Goal: Task Accomplishment & Management: Complete application form

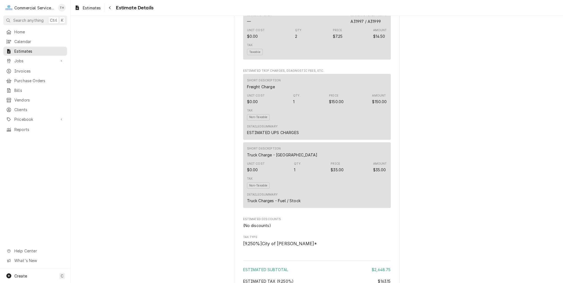
scroll to position [1020, 0]
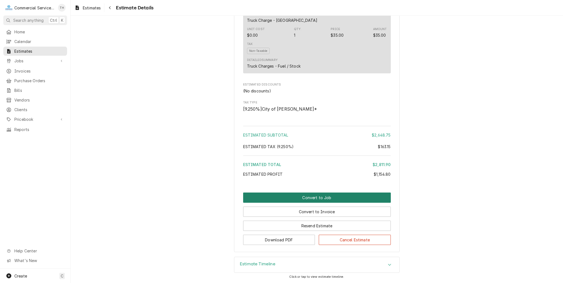
click at [326, 200] on button "Convert to Job" at bounding box center [317, 198] width 148 height 10
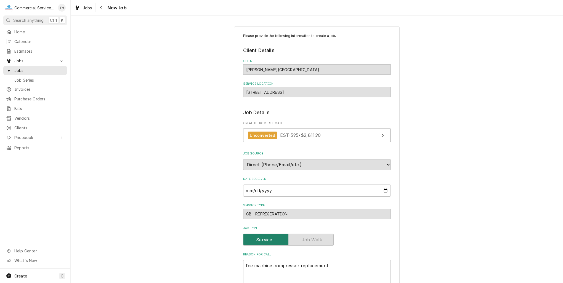
type textarea "x"
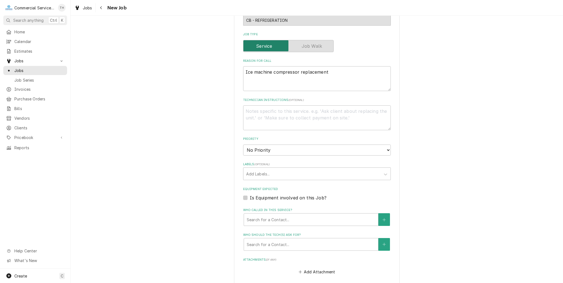
scroll to position [193, 0]
click at [323, 149] on select "No Priority Urgent High Medium Low" at bounding box center [317, 150] width 148 height 11
select select "3"
click at [243, 145] on select "No Priority Urgent High Medium Low" at bounding box center [317, 150] width 148 height 11
type textarea "x"
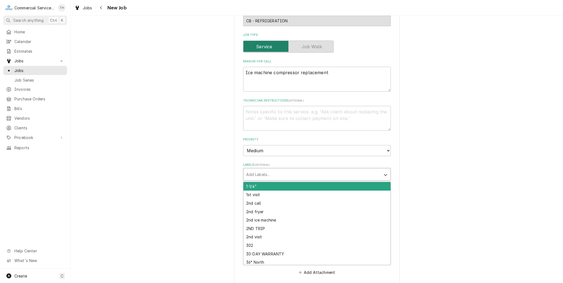
click at [287, 176] on div "Labels" at bounding box center [312, 174] width 132 height 10
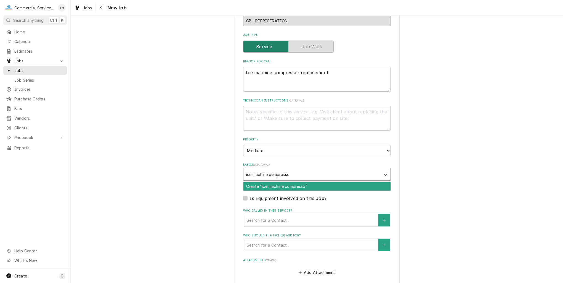
type input "ice machine compressor"
type textarea "x"
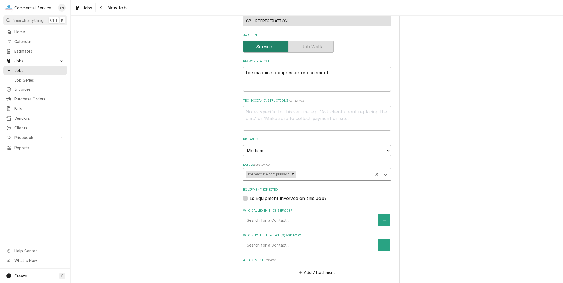
type textarea "x"
type input "a"
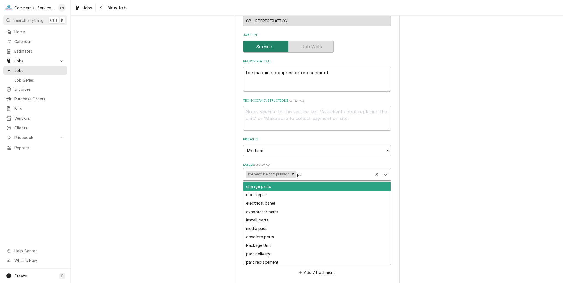
type input "p"
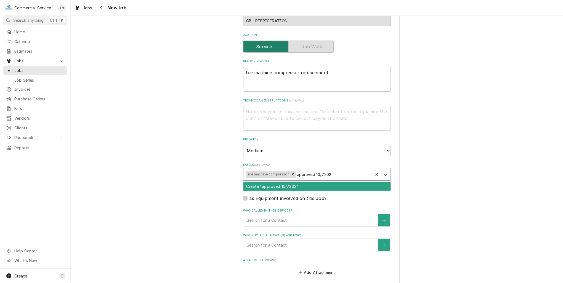
type input "approved 10/72025"
type textarea "x"
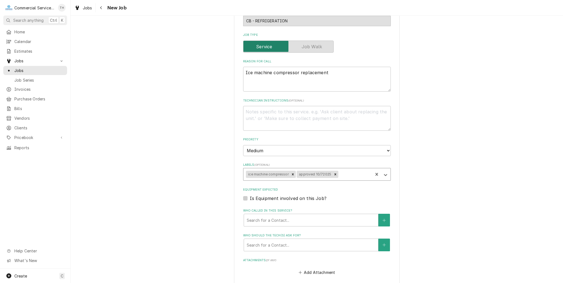
type textarea "x"
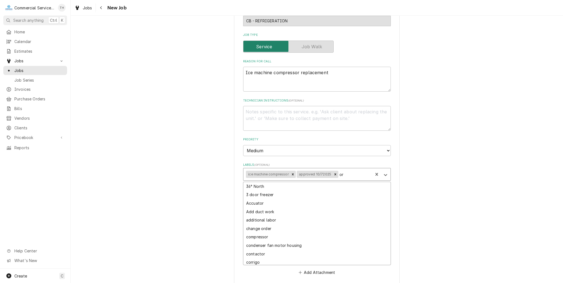
type input "o"
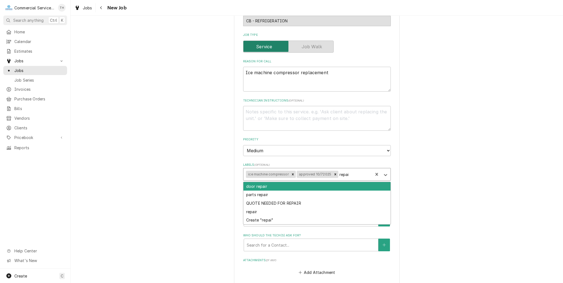
type input "repair"
type textarea "x"
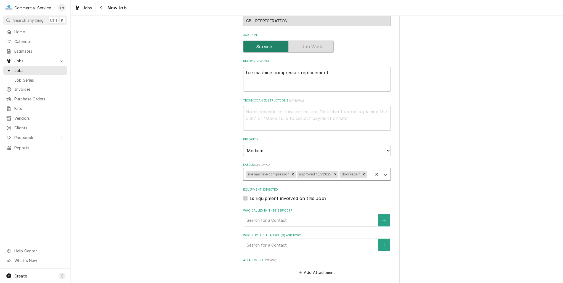
type textarea "x"
click at [250, 197] on label "Is Equipment involved on this Job?" at bounding box center [288, 198] width 77 height 7
click at [250, 197] on input "Equipment Expected" at bounding box center [324, 201] width 148 height 12
checkbox input "true"
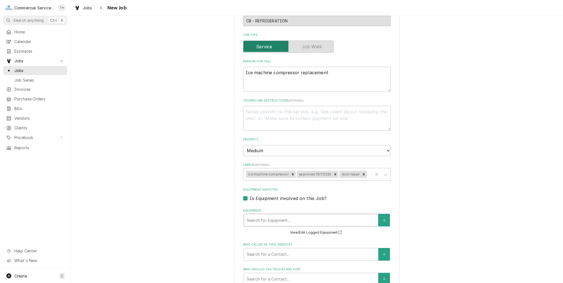
click at [267, 217] on div "Equipment" at bounding box center [311, 220] width 129 height 10
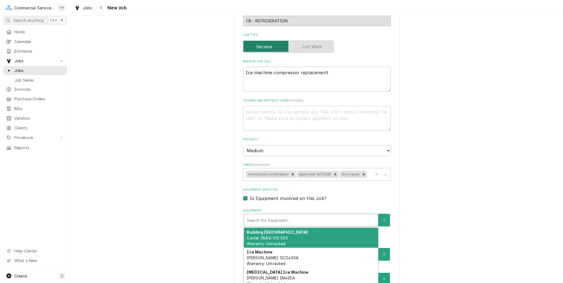
type textarea "x"
type input "f"
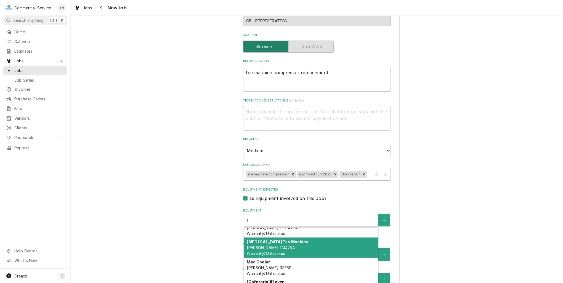
scroll to position [0, 0]
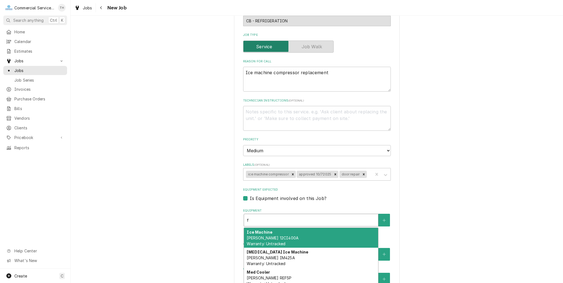
type textarea "x"
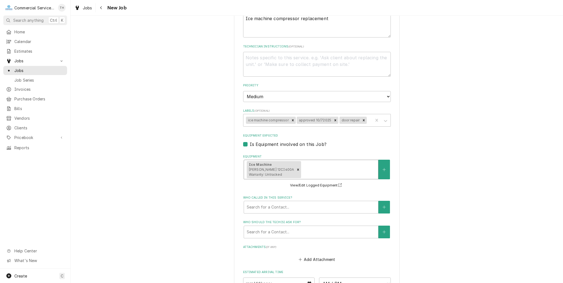
scroll to position [248, 0]
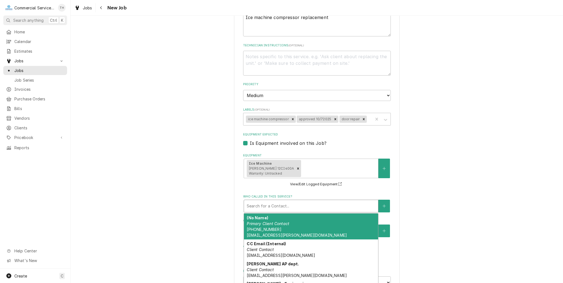
click at [279, 204] on div "Who called in this service?" at bounding box center [311, 206] width 129 height 10
type textarea "x"
type input "w"
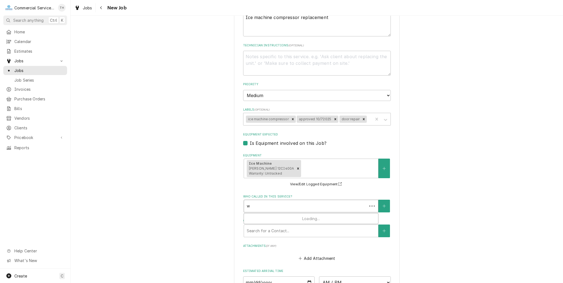
type textarea "x"
type input "wi"
type textarea "x"
type input "wil"
type textarea "x"
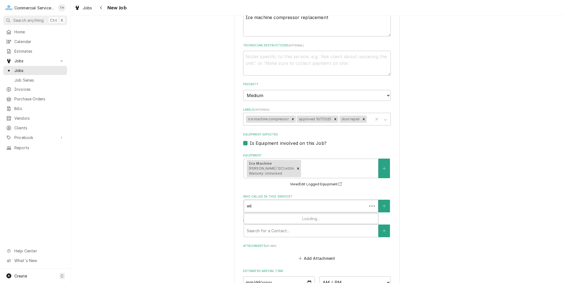
type input "will"
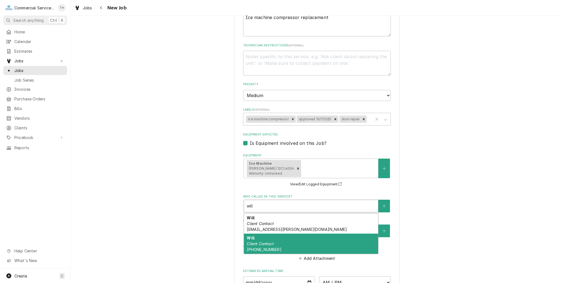
type textarea "x"
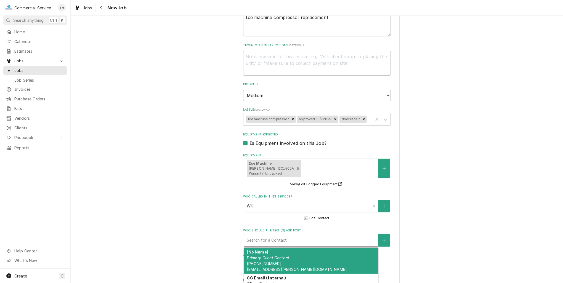
click at [294, 238] on div "Who should the tech(s) ask for?" at bounding box center [311, 240] width 129 height 10
type textarea "x"
type input "w"
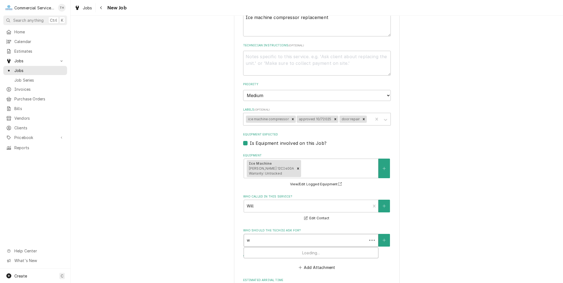
type textarea "x"
type input "wi"
type textarea "x"
type input "wil"
type textarea "x"
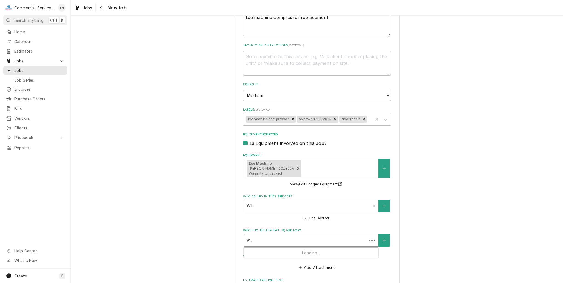
type input "will"
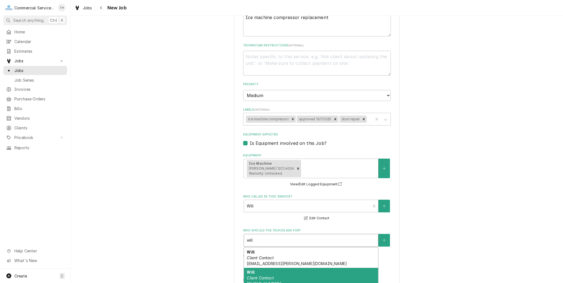
type textarea "x"
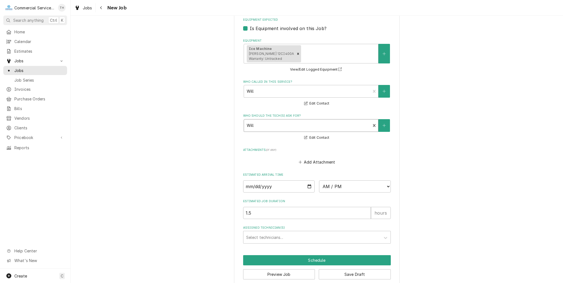
scroll to position [369, 0]
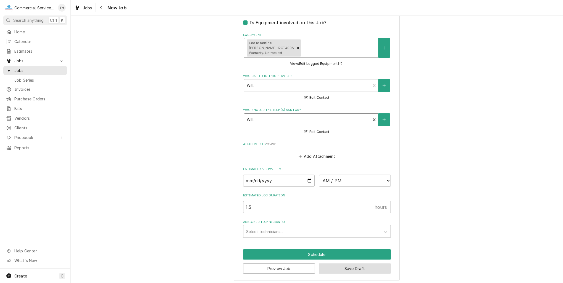
click at [342, 265] on button "Save Draft" at bounding box center [355, 269] width 72 height 10
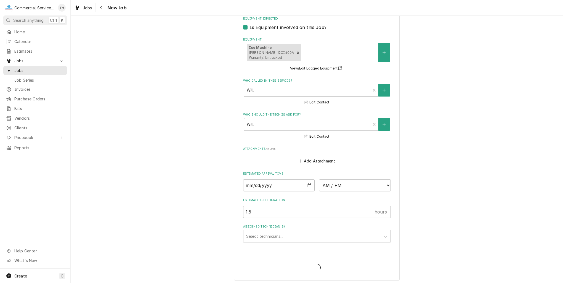
type textarea "x"
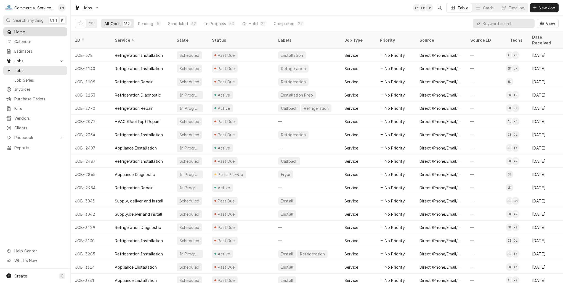
click at [24, 33] on span "Home" at bounding box center [39, 32] width 50 height 6
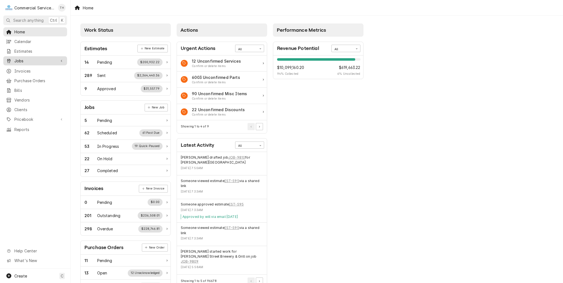
click at [29, 59] on span "Jobs" at bounding box center [35, 61] width 42 height 6
click at [30, 68] on span "Jobs" at bounding box center [39, 71] width 50 height 6
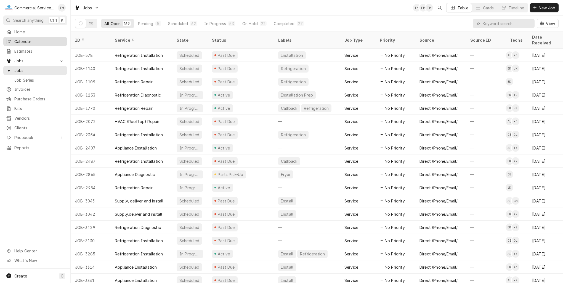
click at [20, 40] on span "Calendar" at bounding box center [39, 42] width 50 height 6
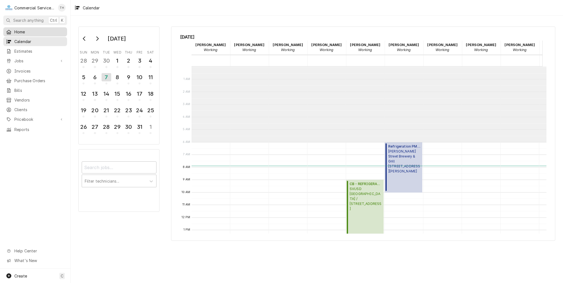
click at [17, 31] on span "Home" at bounding box center [39, 32] width 50 height 6
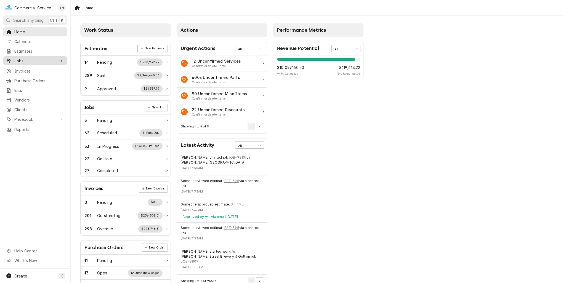
click at [37, 61] on span "Jobs" at bounding box center [35, 61] width 42 height 6
click at [43, 68] on span "Jobs" at bounding box center [39, 71] width 50 height 6
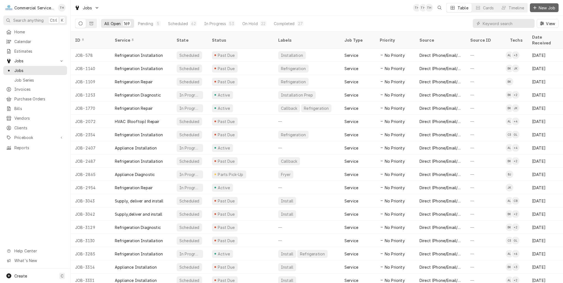
click at [540, 9] on span "New Job" at bounding box center [547, 8] width 19 height 6
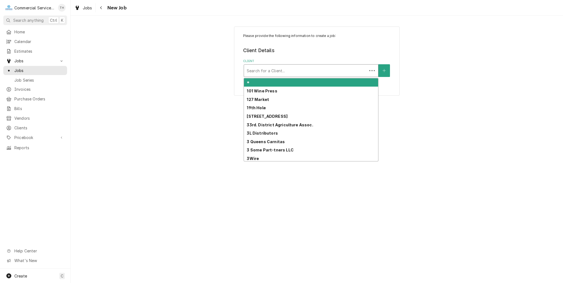
click at [272, 73] on div "Client" at bounding box center [306, 71] width 118 height 10
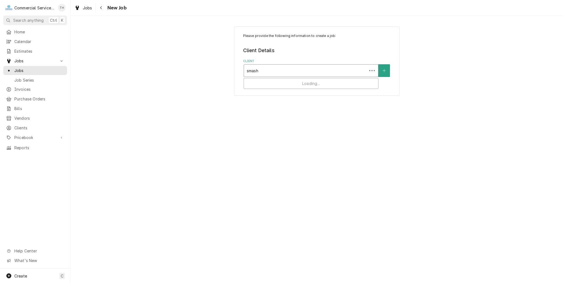
type input "smash"
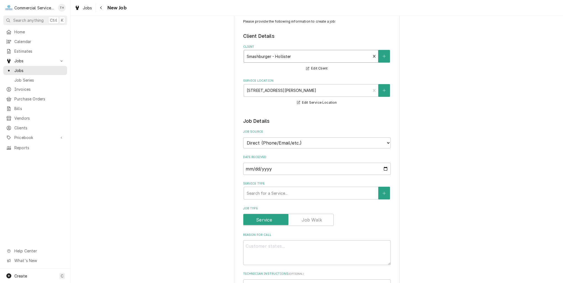
scroll to position [28, 0]
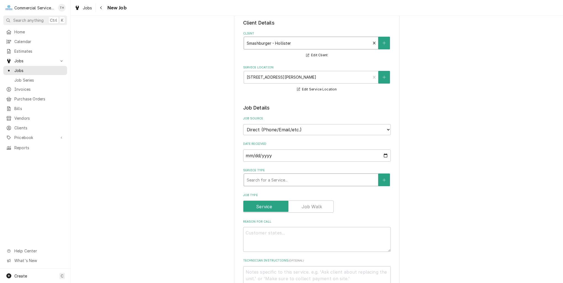
click at [291, 179] on div "Service Type" at bounding box center [311, 180] width 129 height 10
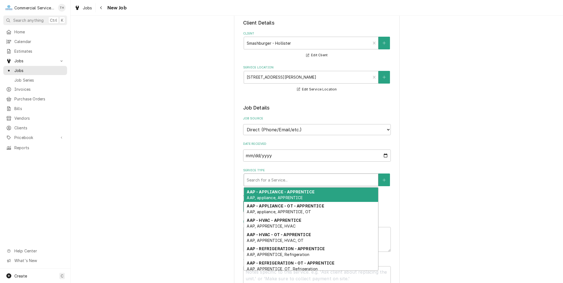
type textarea "x"
type input "a"
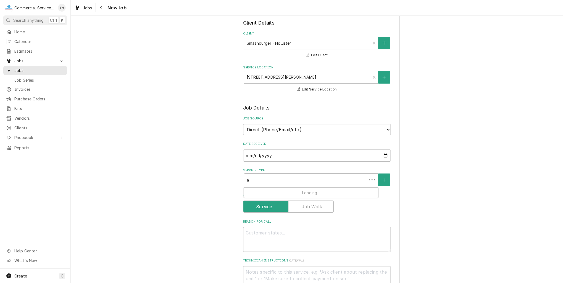
type textarea "x"
type input "am"
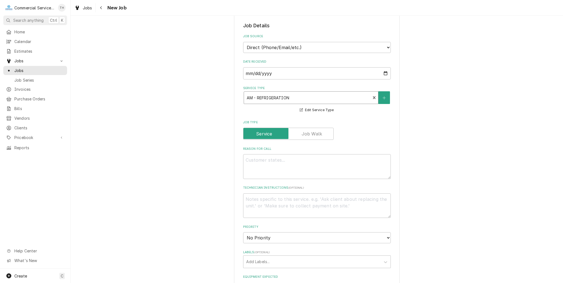
scroll to position [110, 0]
click at [273, 156] on textarea "Reason For Call" at bounding box center [317, 166] width 148 height 25
type textarea "x"
type textarea "I"
type textarea "x"
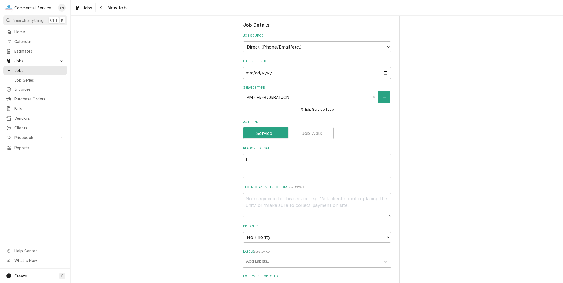
type textarea "Ic"
type textarea "x"
type textarea "Ice"
type textarea "x"
type textarea "Ice"
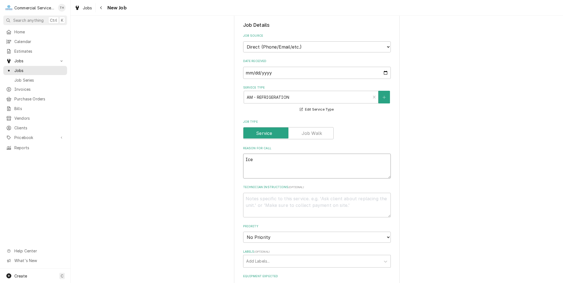
type textarea "x"
type textarea "Ice M"
type textarea "x"
type textarea "Ice Ma"
type textarea "x"
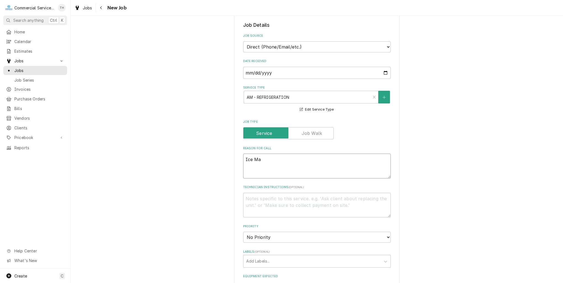
type textarea "Ice Mac"
type textarea "x"
type textarea "Ice Maci"
type textarea "x"
type textarea "Ice Mac"
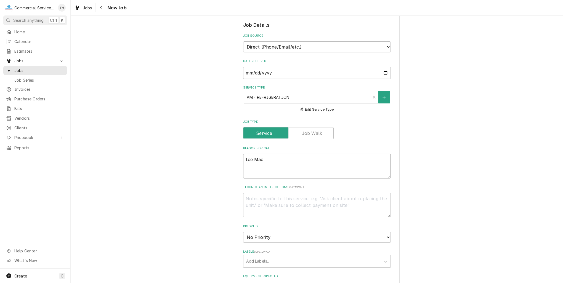
type textarea "x"
type textarea "Ice Mach"
type textarea "x"
type textarea "Ice Machi"
type textarea "x"
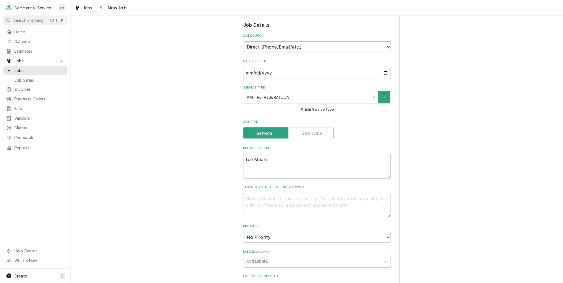
type textarea "Ice Machin"
type textarea "x"
type textarea "Ice Machine"
type textarea "x"
type textarea "Ice Machine"
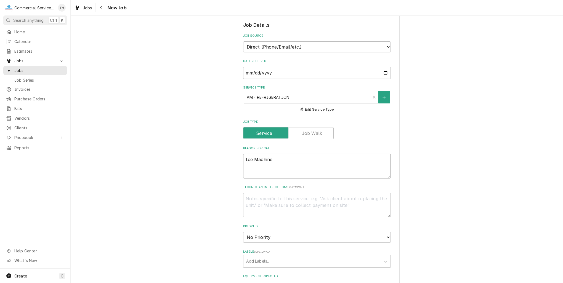
type textarea "x"
type textarea "Ice Machine n"
type textarea "x"
type textarea "Ice Machine no"
type textarea "x"
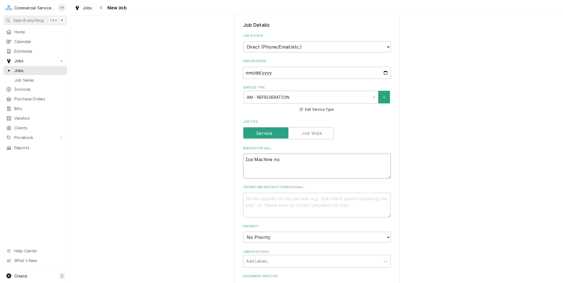
type textarea "Ice Machine not"
type textarea "x"
type textarea "Ice Machine not"
type textarea "x"
type textarea "Ice Machine not m"
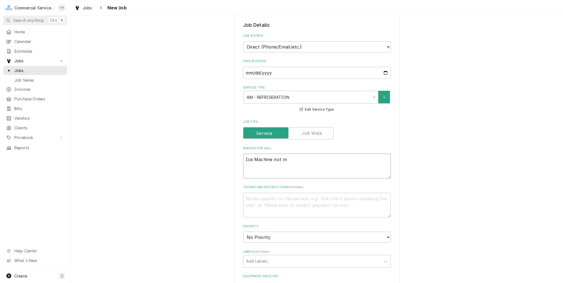
type textarea "x"
type textarea "Ice Machine not ma"
type textarea "x"
type textarea "Ice Machine not mak"
type textarea "x"
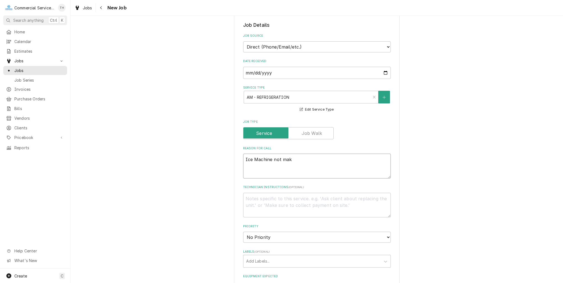
type textarea "Ice Machine not maki"
type textarea "x"
type textarea "Ice Machine not makin"
type textarea "x"
type textarea "Ice Machine not making"
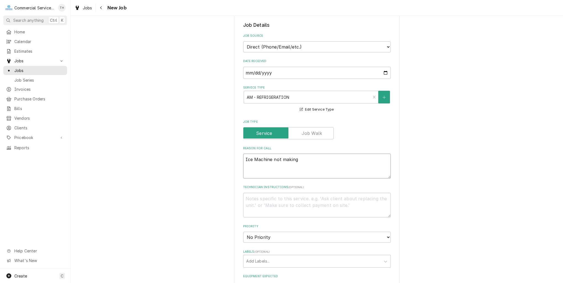
type textarea "x"
type textarea "Ice Machine not making"
type textarea "x"
type textarea "Ice Machine not making i"
type textarea "x"
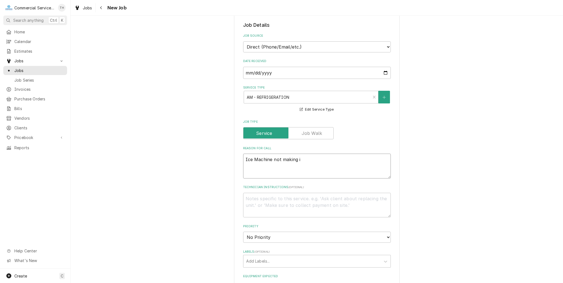
type textarea "Ice Machine not making ic"
type textarea "x"
type textarea "Ice Machine not making ice"
type textarea "x"
type textarea "Ice Machine not making ice"
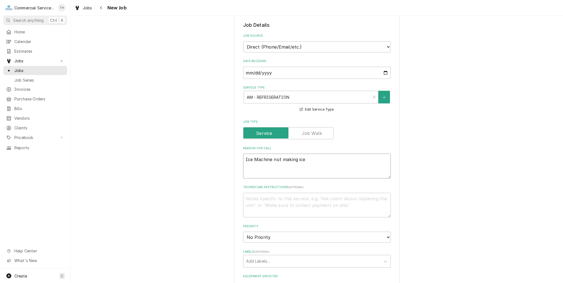
type textarea "x"
type textarea "Ice Machine not making ice -"
type textarea "x"
type textarea "Ice Machine not making ice -"
type textarea "x"
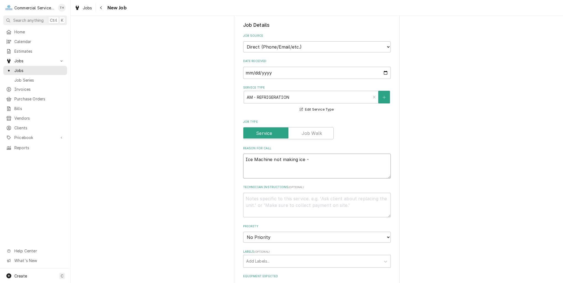
type textarea "Ice Machine not making ice -"
type textarea "x"
type textarea "Ice Machine not making ice"
type textarea "x"
type textarea "Ice Machine not making ice"
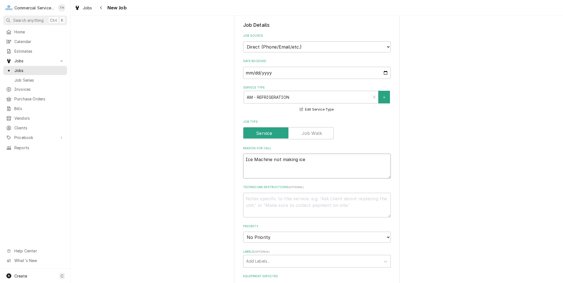
type textarea "x"
type textarea "Ice Machine not making ice."
type textarea "x"
type textarea "Ice Machine not making ice."
type textarea "x"
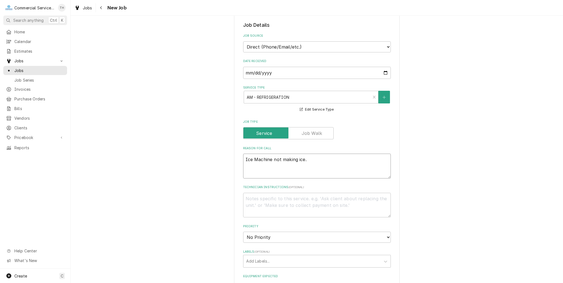
type textarea "Ice Machine not making ice."
type textarea "x"
type textarea "Ice Machine not making ice. P"
type textarea "x"
type textarea "Ice Machine not making ice. Pl"
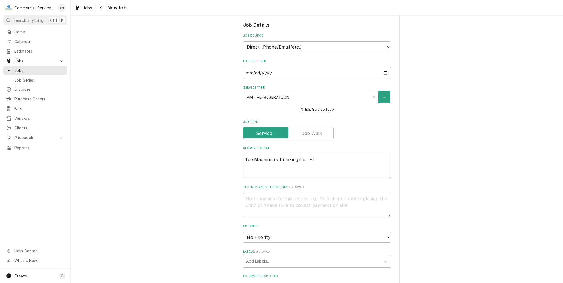
type textarea "x"
type textarea "Ice Machine not making ice. Ple"
type textarea "x"
type textarea "Ice Machine not making ice. Plea"
type textarea "x"
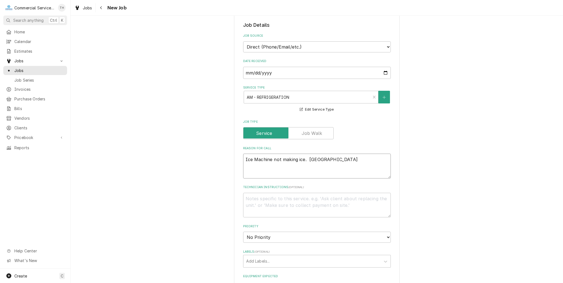
type textarea "Ice Machine not making ice. Pleas"
type textarea "x"
type textarea "Ice Machine not making ice. Please"
type textarea "x"
type textarea "Ice Machine not making ice. Please"
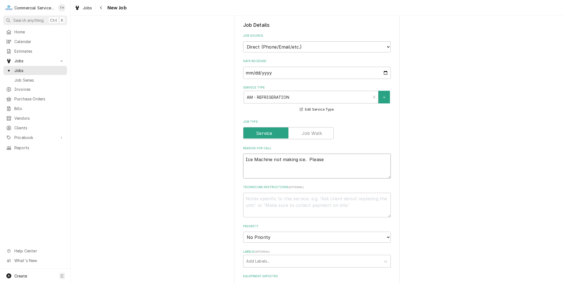
type textarea "x"
type textarea "Ice Machine not making ice. Please h"
type textarea "x"
type textarea "Ice Machine not making ice. Please ha"
type textarea "x"
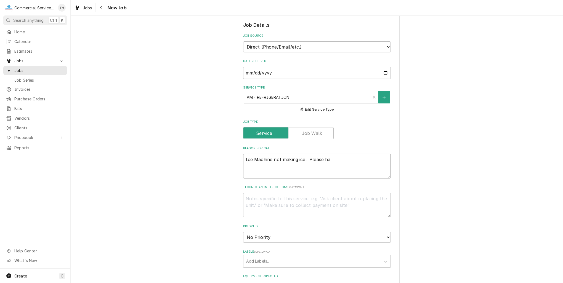
type textarea "Ice Machine not making ice. Please hav"
type textarea "x"
type textarea "Ice Machine not making ice. Please have"
type textarea "x"
type textarea "Ice Machine not making ice. Please have"
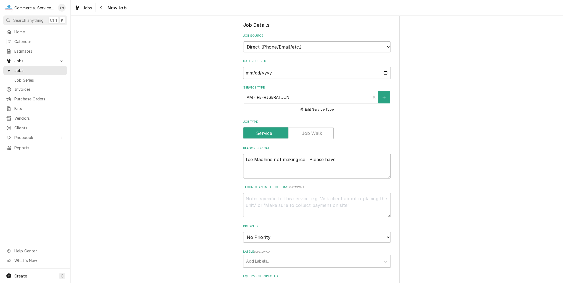
type textarea "x"
type textarea "Ice Machine not making ice. Please have m"
type textarea "x"
type textarea "Ice Machine not making ice. Please have ma"
type textarea "x"
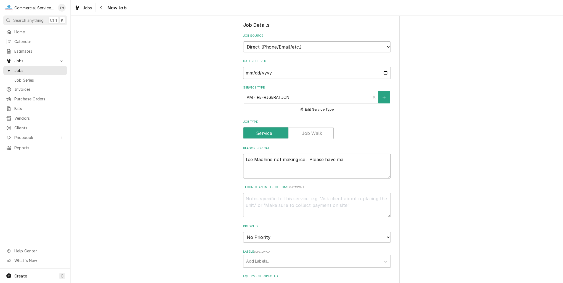
type textarea "Ice Machine not making ice. Please have mat"
type textarea "x"
type textarea "Ice Machine not making ice. Please have mate"
type textarea "x"
type textarea "Ice Machine not making ice. Please have mater"
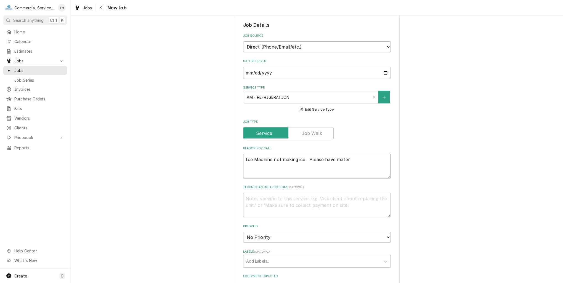
type textarea "x"
type textarea "Ice Machine not making ice. Please have materi"
type textarea "x"
type textarea "Ice Machine not making ice. Please have material"
type textarea "x"
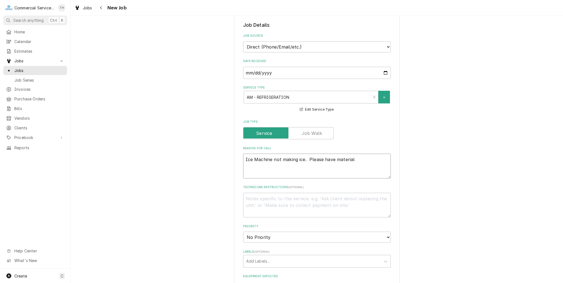
type textarea "Ice Machine not making ice. Please have material"
type textarea "x"
type textarea "Ice Machine not making ice. Please have material t"
type textarea "x"
type textarea "Ice Machine not making ice. Please have material to"
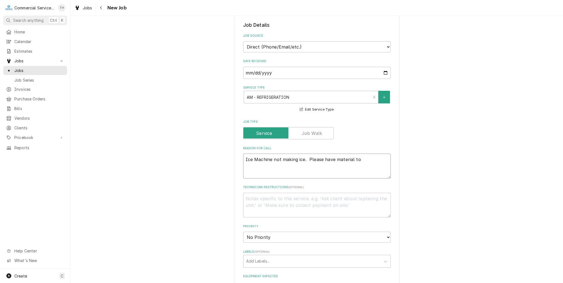
type textarea "x"
type textarea "Ice Machine not making ice. Please have material to"
type textarea "x"
type textarea "Ice Machine not making ice. Please have material to p"
type textarea "x"
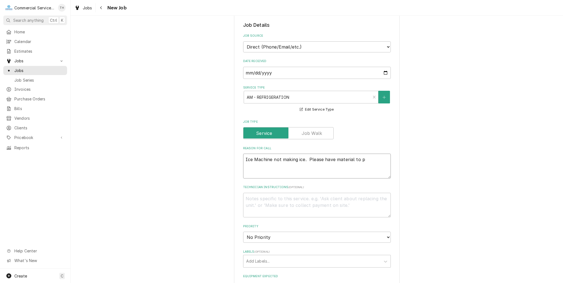
type textarea "Ice Machine not making ice. Please have material to po"
type textarea "x"
type textarea "Ice Machine not making ice. Please have material to pos"
type textarea "x"
type textarea "Ice Machine not making ice. Please have material to poss"
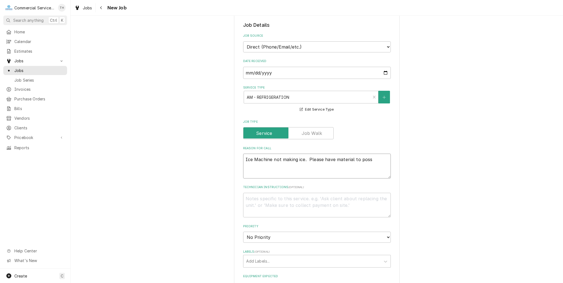
type textarea "x"
type textarea "Ice Machine not making ice. Please have material to possi"
type textarea "x"
type textarea "Ice Machine not making ice. Please have material to possib"
type textarea "x"
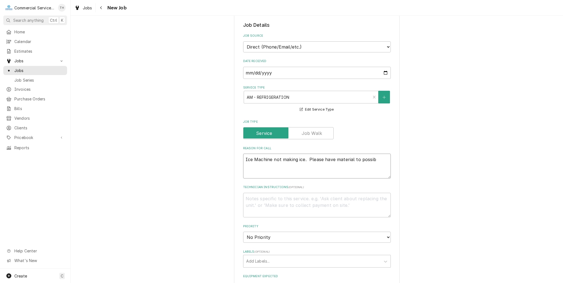
type textarea "Ice Machine not making ice. Please have material to possibl"
type textarea "x"
type textarea "Ice Machine not making ice. Please have material to possible"
type textarea "x"
type textarea "Ice Machine not making ice. Please have material to possibley"
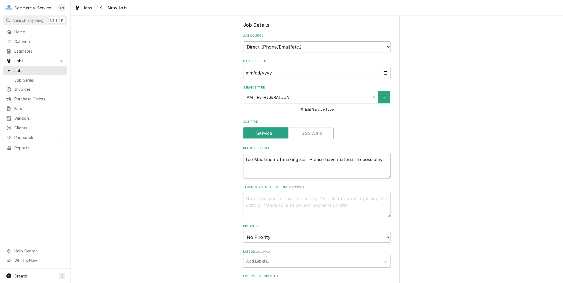
type textarea "x"
type textarea "Ice Machine not making ice. Please have material to possibley"
type textarea "x"
type textarea "Ice Machine not making ice. Please have material to possibley"
type textarea "x"
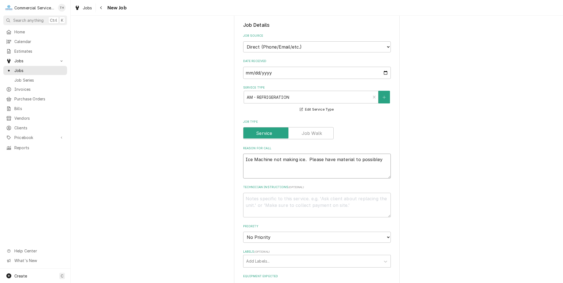
type textarea "Ice Machine not making ice. Please have material to possible"
type textarea "x"
type textarea "Ice Machine not making ice. Please have material to possibl"
type textarea "x"
type textarea "Ice Machine not making ice. Please have material to possibly"
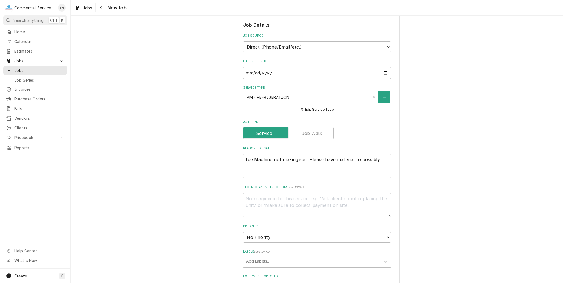
type textarea "x"
type textarea "Ice Machine not making ice. Please have material to possibly"
type textarea "x"
type textarea "Ice Machine not making ice. Please have material to possibly c"
type textarea "x"
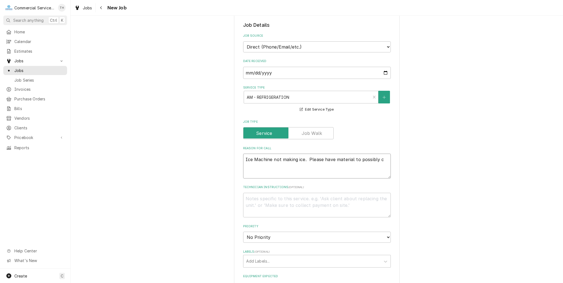
type textarea "Ice Machine not making ice. Please have material to possibly cl"
type textarea "x"
type textarea "Ice Machine not making ice. Please have material to possibly cle"
type textarea "x"
type textarea "Ice Machine not making ice. Please have material to possibly clea"
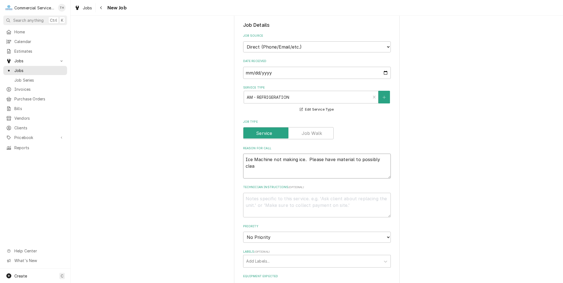
type textarea "x"
type textarea "Ice Machine not making ice. Please have material to possibly clean"
type textarea "x"
type textarea "Ice Machine not making ice. Please have material to possibly clean"
type textarea "x"
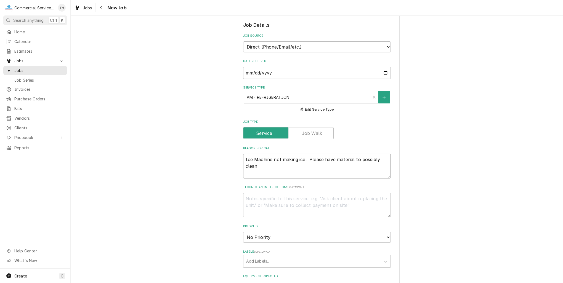
type textarea "Ice Machine not making ice. Please have material to possibly clean m"
type textarea "x"
type textarea "Ice Machine not making ice. Please have material to possibly clean ma"
type textarea "x"
type textarea "Ice Machine not making ice. Please have material to possibly clean mach"
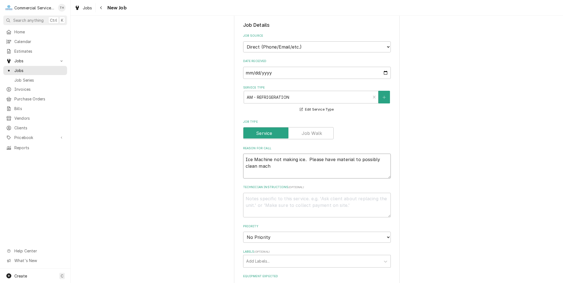
type textarea "x"
type textarea "Ice Machine not making ice. Please have material to possibly clean machin"
type textarea "x"
type textarea "Ice Machine not making ice. Please have material to possibly clean machine"
type textarea "x"
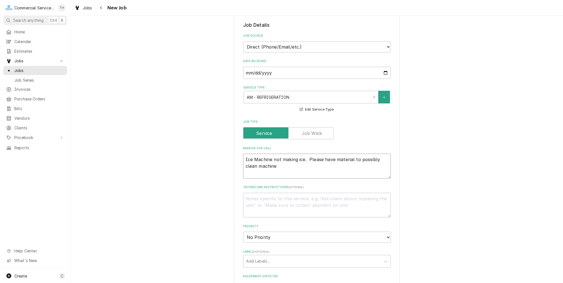
type textarea "Ice Machine not making ice. Please have material to possibly clean machine."
type textarea "x"
type textarea "Ice Machine not making ice. Please have material to possibly clean machine."
type textarea "x"
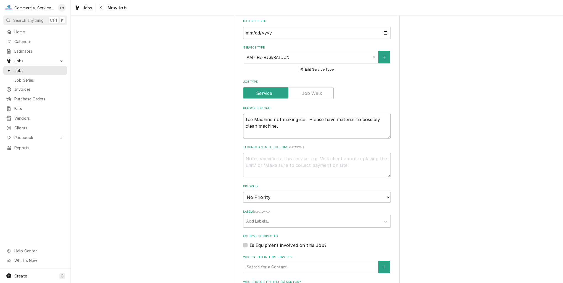
scroll to position [166, 0]
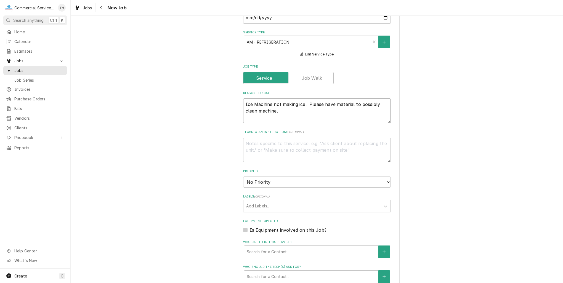
type textarea "Ice Machine not making ice. Please have material to possibly clean machine."
click at [257, 230] on label "Is Equipment involved on this Job?" at bounding box center [288, 230] width 77 height 7
click at [257, 230] on input "Equipment Expected" at bounding box center [324, 233] width 148 height 12
checkbox input "true"
type textarea "x"
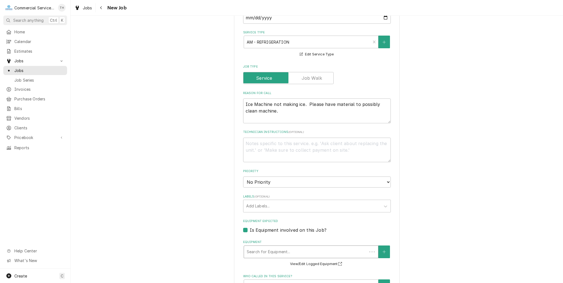
click at [255, 248] on div "Equipment" at bounding box center [306, 252] width 118 height 10
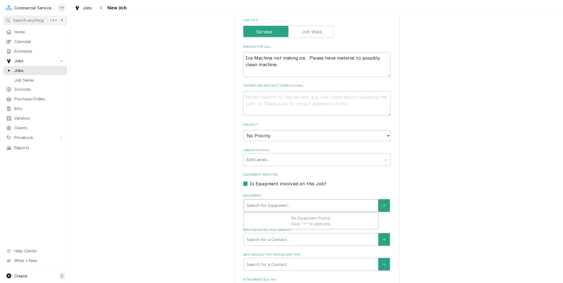
scroll to position [221, 0]
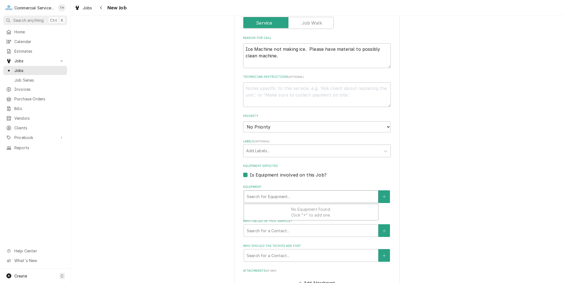
click at [250, 172] on label "Is Equipment involved on this Job?" at bounding box center [288, 175] width 77 height 7
click at [250, 172] on input "Equipment Expected" at bounding box center [324, 178] width 148 height 12
checkbox input "false"
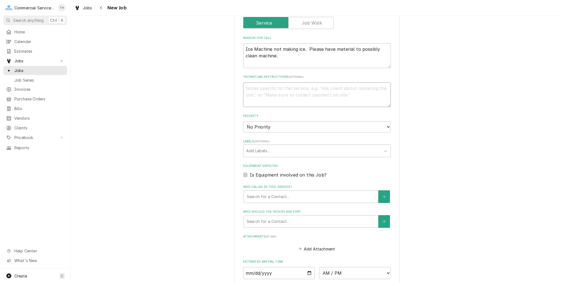
click at [275, 86] on textarea "Technician Instructions ( optional )" at bounding box center [317, 95] width 148 height 25
type textarea "x"
type textarea "B"
type textarea "x"
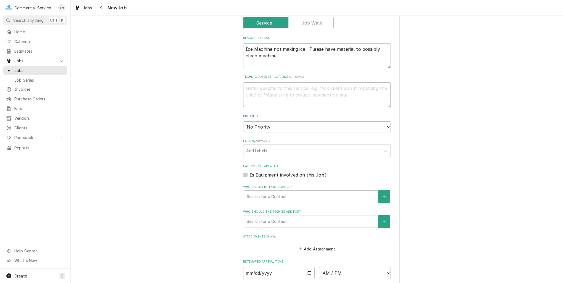
type textarea "M"
type textarea "x"
type textarea "Ma"
type textarea "x"
type textarea "Mak"
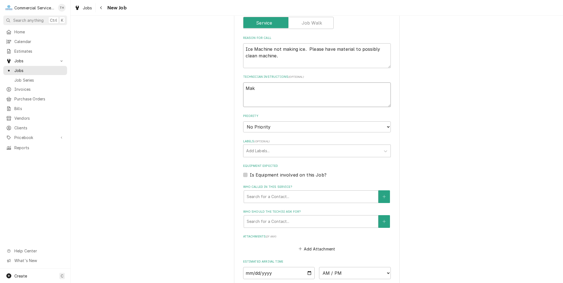
type textarea "x"
type textarea "Maki"
click at [284, 127] on select "No Priority Urgent High Medium Low" at bounding box center [317, 126] width 148 height 11
click at [243, 121] on select "No Priority Urgent High Medium Low" at bounding box center [317, 126] width 148 height 11
click at [288, 146] on div "Labels" at bounding box center [312, 151] width 132 height 10
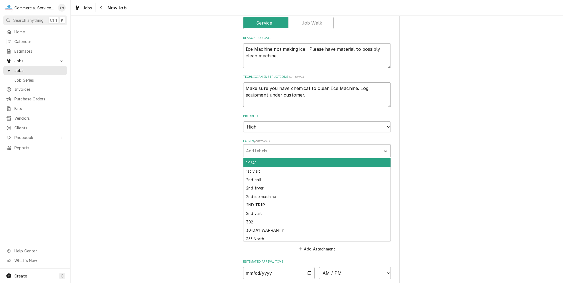
click at [325, 91] on textarea "Make sure you have chemical to clean Ice Machine. Log equipment under customer." at bounding box center [317, 95] width 148 height 25
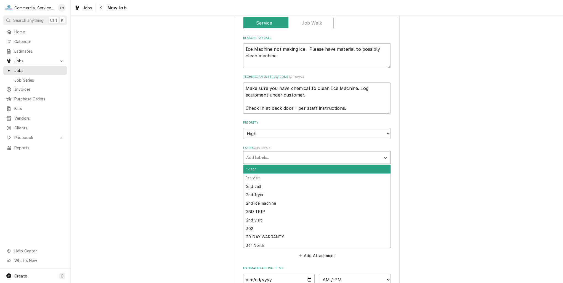
click at [284, 153] on div "Labels" at bounding box center [312, 158] width 132 height 10
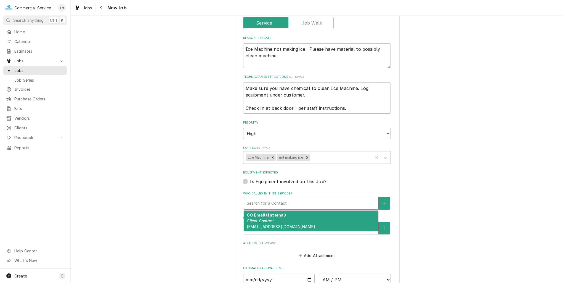
click at [262, 201] on div "Who called in this service?" at bounding box center [311, 203] width 129 height 10
click at [263, 222] on div "CC Email (Internal) Client Contact service@commercialserviceco.com" at bounding box center [311, 221] width 134 height 20
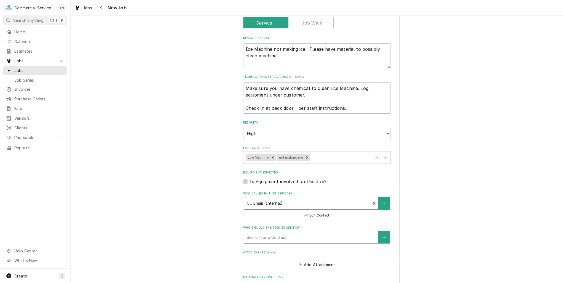
click at [264, 237] on div "Who should the tech(s) ask for?" at bounding box center [311, 237] width 129 height 10
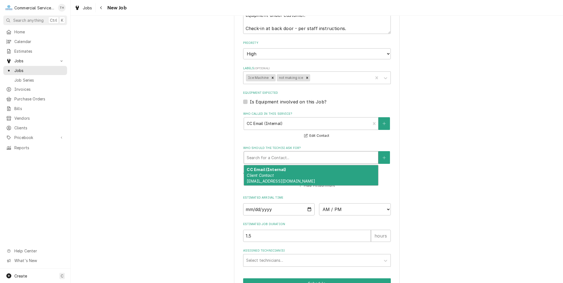
scroll to position [304, 0]
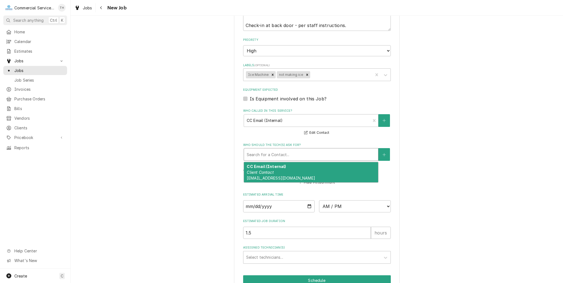
click at [269, 171] on em "Client Contact" at bounding box center [260, 172] width 27 height 5
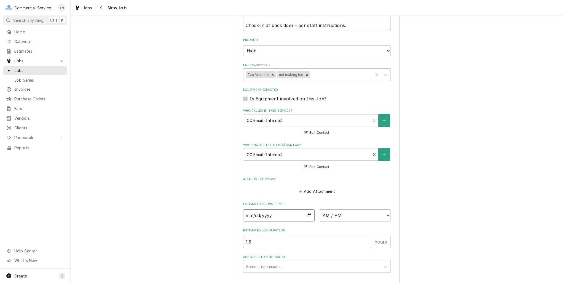
click at [306, 213] on input "Date" at bounding box center [279, 215] width 72 height 12
click at [352, 213] on select "AM / PM 6:00 AM 6:15 AM 6:30 AM 6:45 AM 7:00 AM 7:15 AM 7:30 AM 7:45 AM 8:00 AM…" at bounding box center [355, 215] width 72 height 12
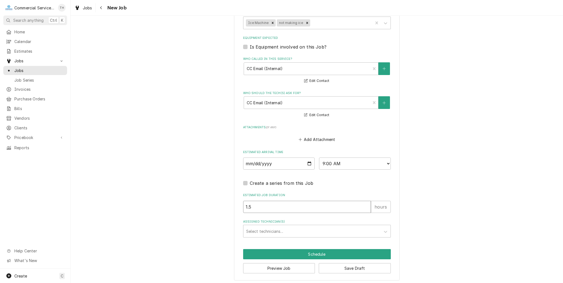
drag, startPoint x: 267, startPoint y: 205, endPoint x: 227, endPoint y: 207, distance: 39.2
drag, startPoint x: 255, startPoint y: 206, endPoint x: 224, endPoint y: 207, distance: 31.5
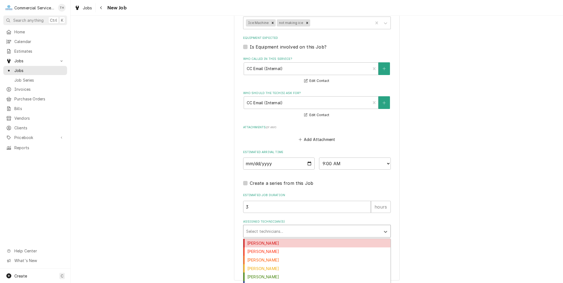
click at [253, 229] on div "Assigned Technician(s)" at bounding box center [312, 231] width 132 height 10
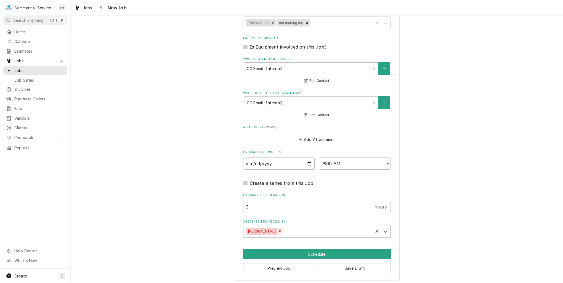
click at [278, 229] on icon "Remove Audie Murphy" at bounding box center [280, 231] width 4 height 4
click at [329, 253] on button "Schedule" at bounding box center [317, 254] width 148 height 10
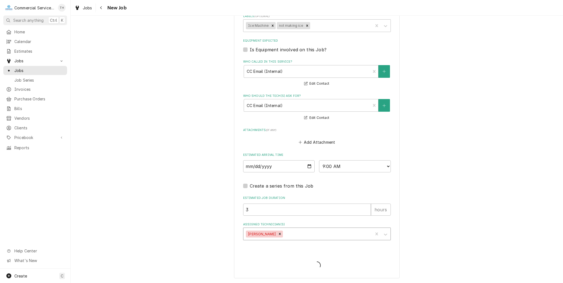
scroll to position [351, 0]
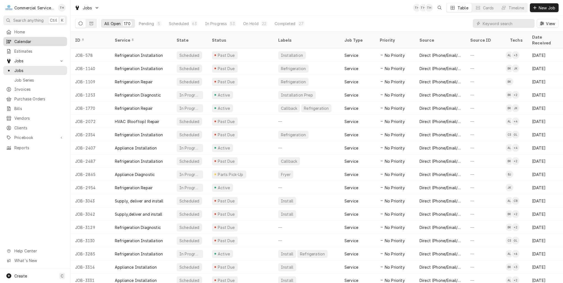
click at [27, 39] on span "Calendar" at bounding box center [39, 42] width 50 height 6
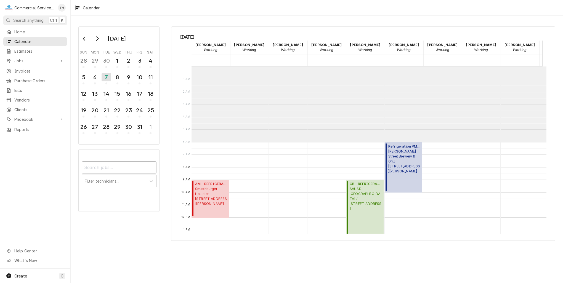
scroll to position [75, 0]
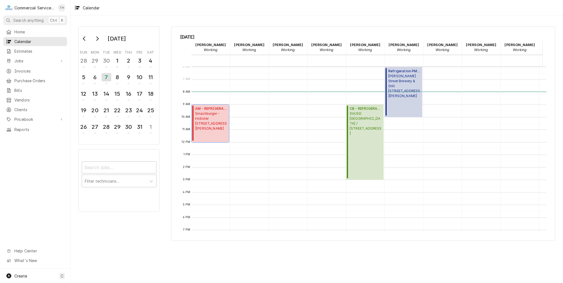
click at [205, 121] on span "Smashburger - Hollister [STREET_ADDRESS][PERSON_NAME]" at bounding box center [211, 121] width 32 height 20
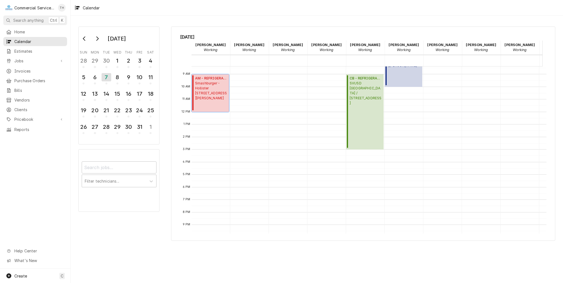
scroll to position [138, 0]
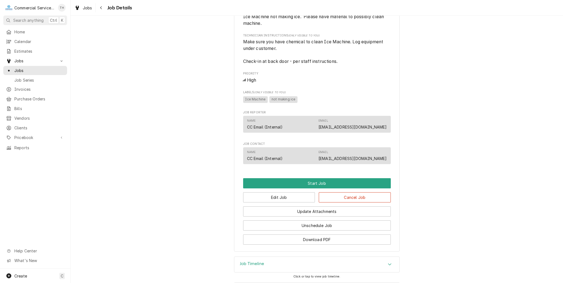
scroll to position [283, 0]
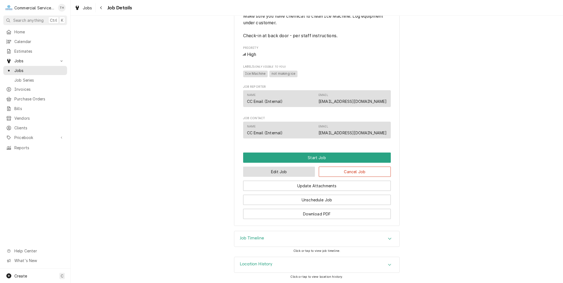
click at [283, 174] on button "Edit Job" at bounding box center [279, 172] width 72 height 10
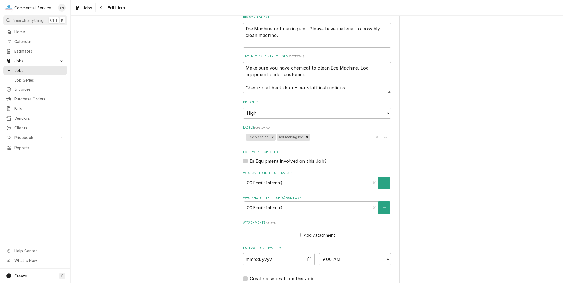
scroll to position [240, 0]
type textarea "x"
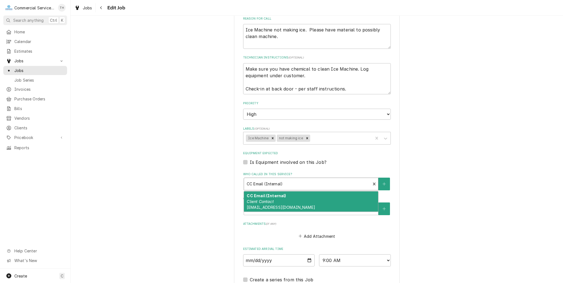
click at [293, 180] on div "Who called in this service?" at bounding box center [307, 184] width 121 height 10
click at [383, 184] on icon "Create New Contact" at bounding box center [383, 184] width 3 height 4
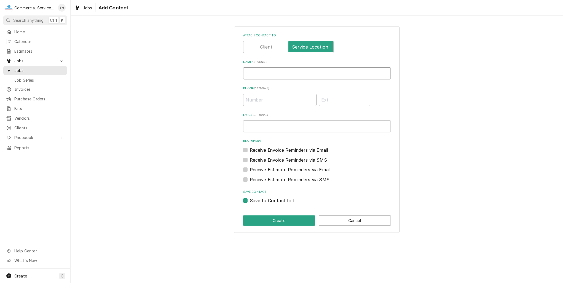
click at [262, 71] on input "Name ( optional )" at bounding box center [317, 73] width 148 height 12
type input "[PERSON_NAME]"
type input "[PHONE_NUMBER]"
click at [267, 158] on label "Receive Invoice Reminders via SMS" at bounding box center [288, 160] width 77 height 7
click at [267, 158] on input "Contact Edit Form" at bounding box center [324, 163] width 148 height 12
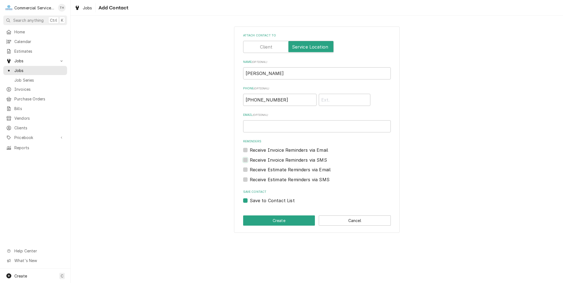
checkbox input "true"
click at [272, 180] on label "Receive Estimate Reminders via SMS" at bounding box center [290, 179] width 80 height 7
click at [272, 180] on input "Contact Edit Form" at bounding box center [324, 182] width 148 height 12
checkbox input "true"
click at [274, 221] on button "Create" at bounding box center [279, 221] width 72 height 10
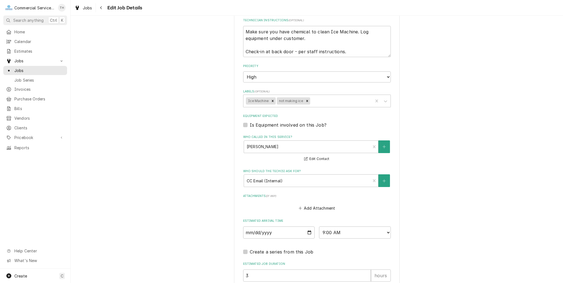
scroll to position [332, 0]
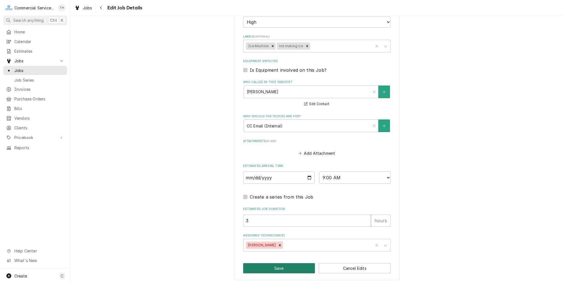
click at [275, 264] on button "Save" at bounding box center [279, 268] width 72 height 10
type textarea "x"
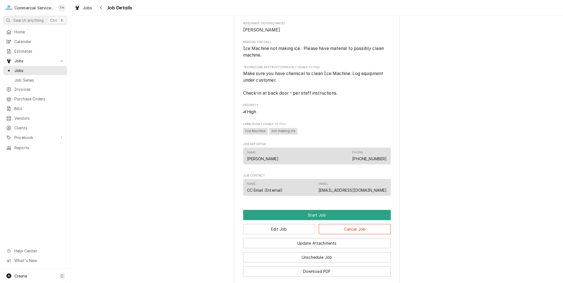
scroll to position [283, 0]
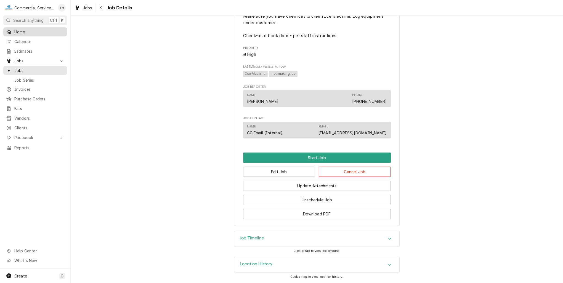
click at [28, 31] on span "Home" at bounding box center [39, 32] width 50 height 6
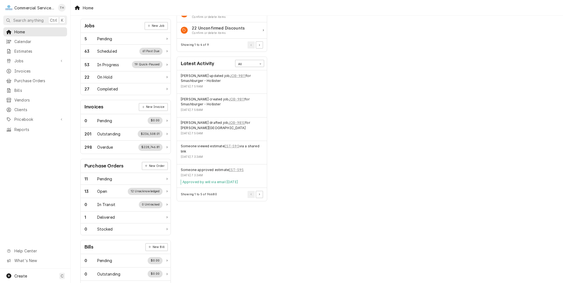
scroll to position [83, 0]
click at [42, 32] on span "Home" at bounding box center [39, 32] width 50 height 6
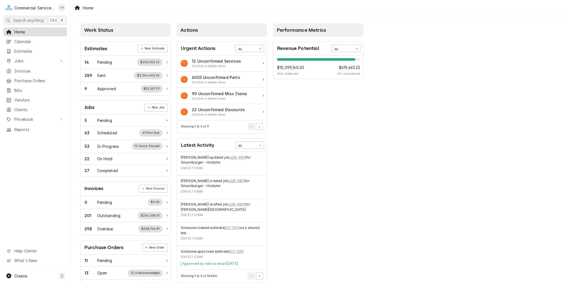
click at [40, 31] on span "Home" at bounding box center [39, 32] width 50 height 6
click at [20, 58] on span "Jobs" at bounding box center [35, 61] width 42 height 6
click at [23, 68] on span "Jobs" at bounding box center [39, 71] width 50 height 6
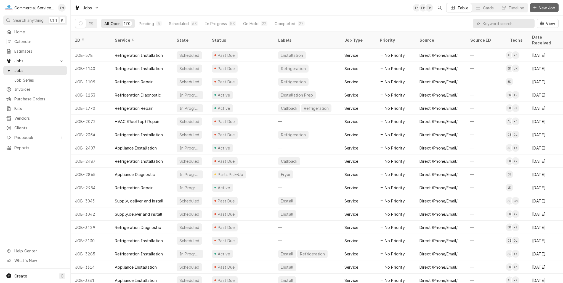
click at [542, 9] on span "New Job" at bounding box center [547, 8] width 19 height 6
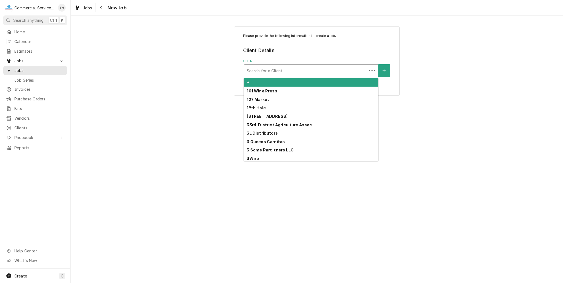
click at [306, 71] on div "Client" at bounding box center [306, 71] width 118 height 10
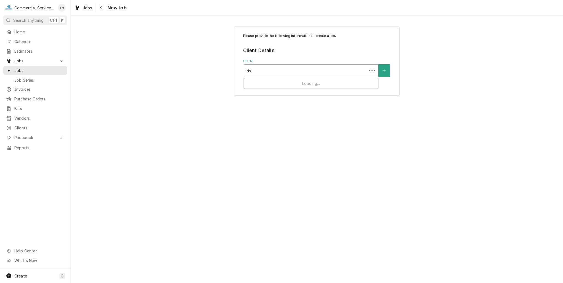
type input "rise"
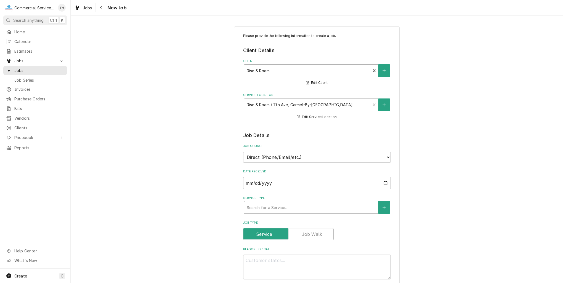
click at [291, 206] on div "Service Type" at bounding box center [311, 208] width 129 height 10
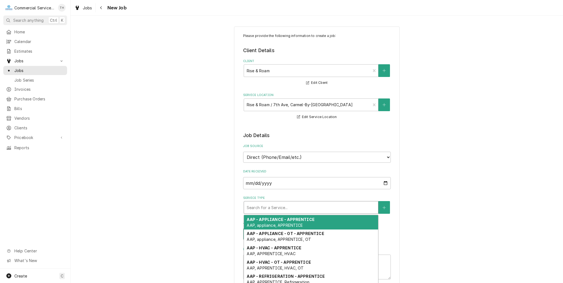
type textarea "x"
type input "b"
type textarea "x"
type input "bj"
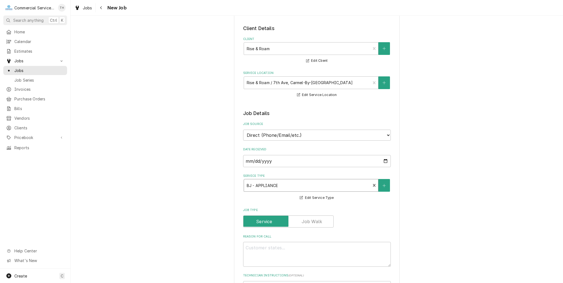
scroll to position [55, 0]
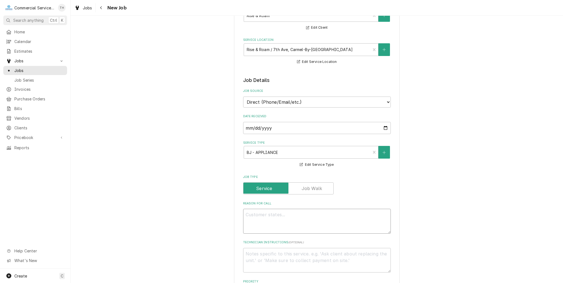
click at [280, 224] on textarea "Reason For Call" at bounding box center [317, 221] width 148 height 25
type textarea "x"
type textarea "r"
type textarea "x"
type textarea "ri"
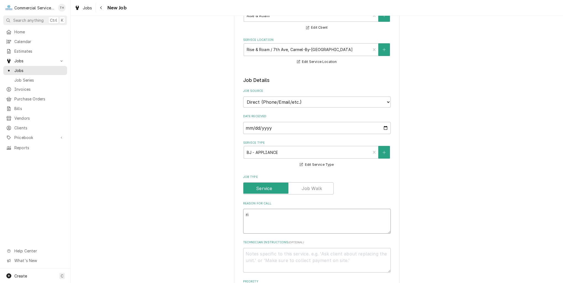
type textarea "x"
type textarea "ris"
type textarea "x"
type textarea "rise"
type textarea "x"
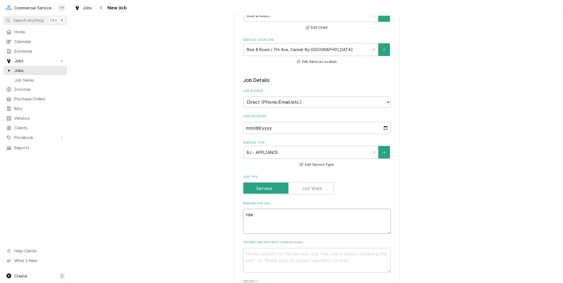
type textarea "ris"
type textarea "x"
type textarea "ri"
type textarea "x"
type textarea "r"
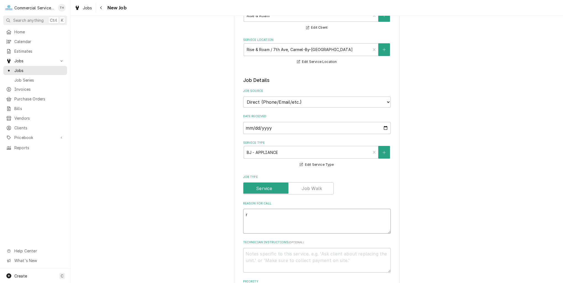
type textarea "x"
type textarea "C"
type textarea "x"
type textarea "Ce"
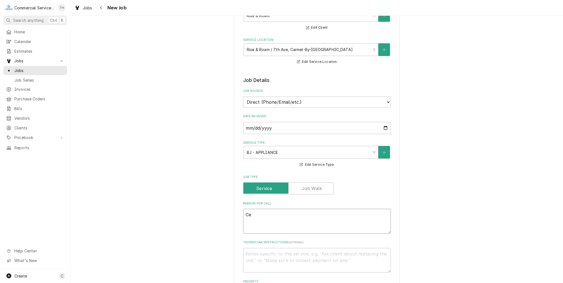
type textarea "x"
type textarea "Cec"
type textarea "x"
type textarea "Ceck"
type textarea "x"
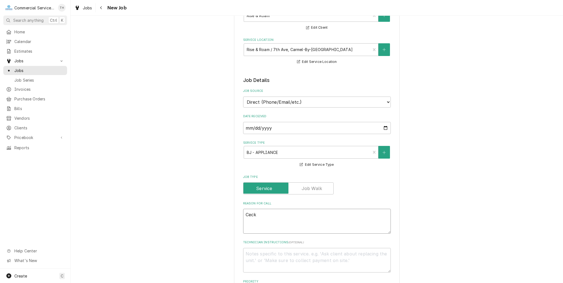
type textarea "Cec"
type textarea "x"
type textarea "Ce"
type textarea "x"
type textarea "C"
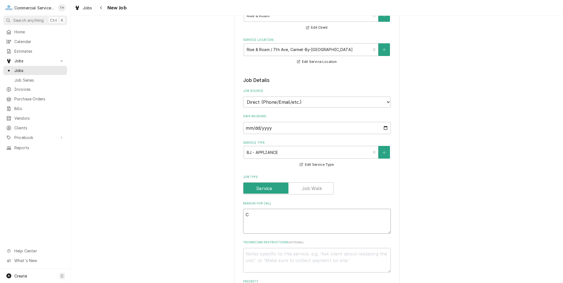
type textarea "x"
type textarea "Ch"
type textarea "x"
type textarea "Che"
type textarea "x"
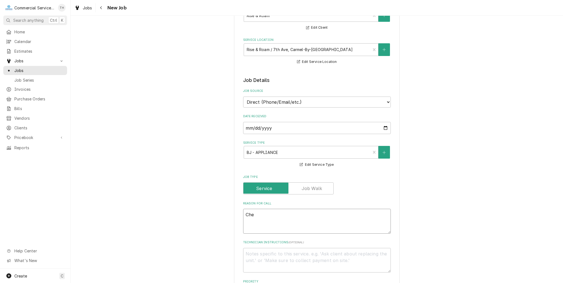
type textarea "Chec"
type textarea "x"
type textarea "Check"
type textarea "x"
type textarea "Check"
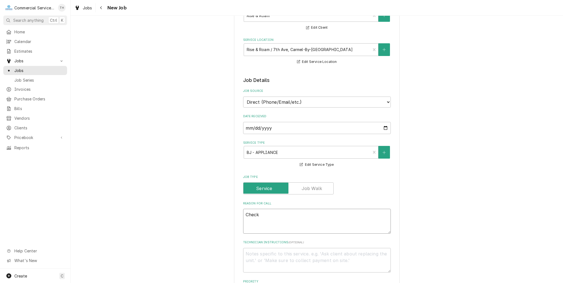
type textarea "x"
type textarea "Check c"
type textarea "x"
type textarea "Check co"
type textarea "x"
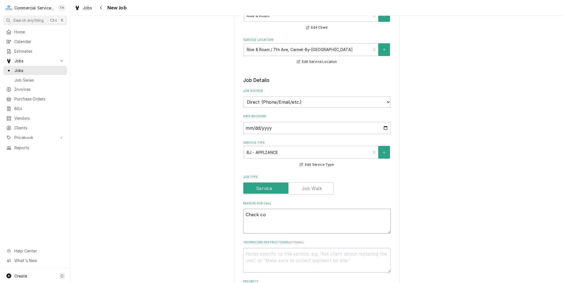
type textarea "Check con"
type textarea "x"
type textarea "Check cone"
type textarea "x"
type textarea "Check con"
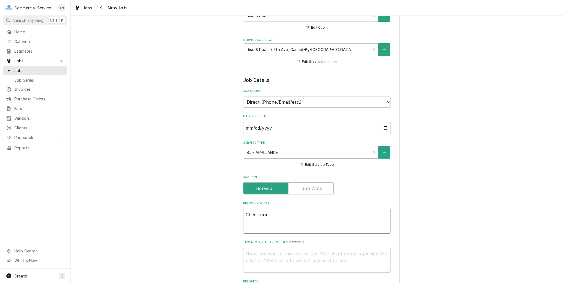
type textarea "x"
type textarea "Check conv"
type textarea "x"
type textarea "Check conve"
type textarea "x"
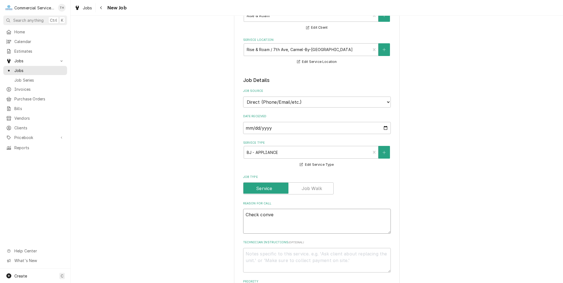
type textarea "Check convec"
type textarea "x"
type textarea "Check convect"
type textarea "x"
type textarea "Check convecti"
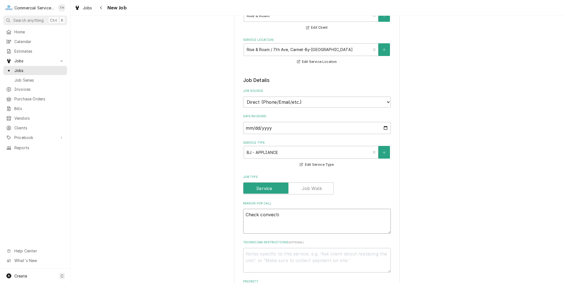
type textarea "x"
type textarea "Check convectio"
type textarea "x"
type textarea "Check convection"
type textarea "x"
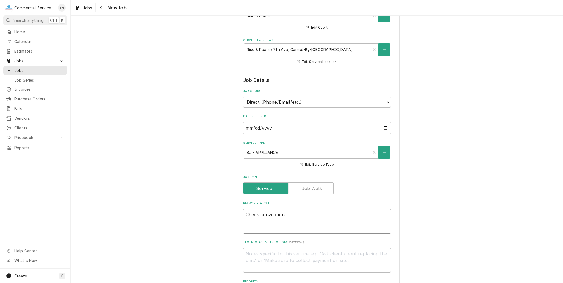
type textarea "Check convection"
type textarea "x"
type textarea "Check convection o"
type textarea "x"
type textarea "Check convection ov"
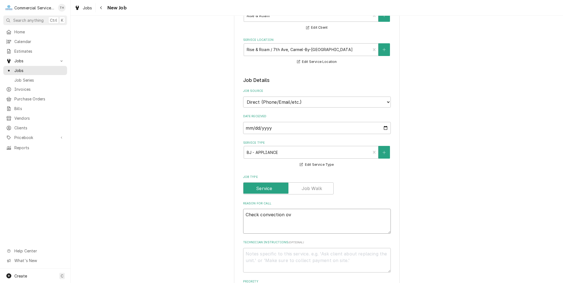
type textarea "x"
type textarea "Check convection ove"
type textarea "x"
type textarea "Check convection oven"
type textarea "x"
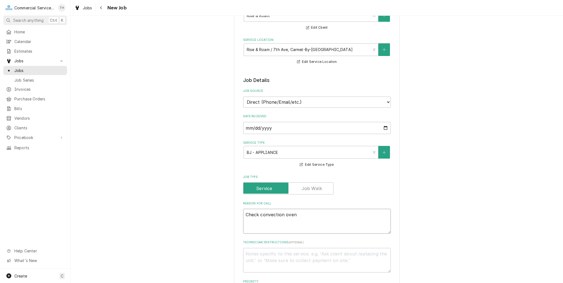
type textarea "Check convection ovens"
type textarea "x"
type textarea "Check convection ovens"
type textarea "x"
type textarea "Check convection ovens s"
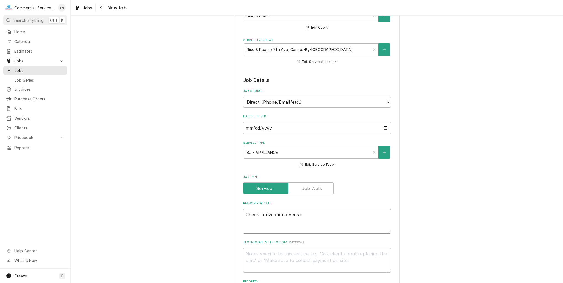
type textarea "x"
type textarea "Check convection ovens"
type textarea "x"
type textarea "Check convection ovens t"
type textarea "x"
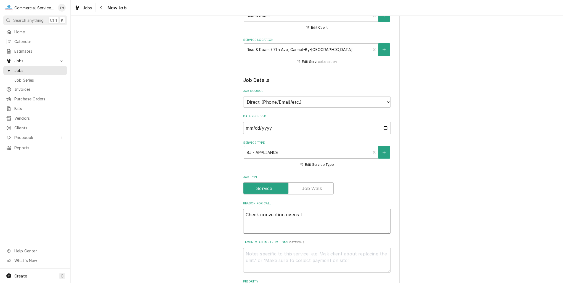
type textarea "Check convection ovens th"
type textarea "x"
type textarea "Check convection ovens tha"
type textarea "x"
type textarea "Check convection ovens that"
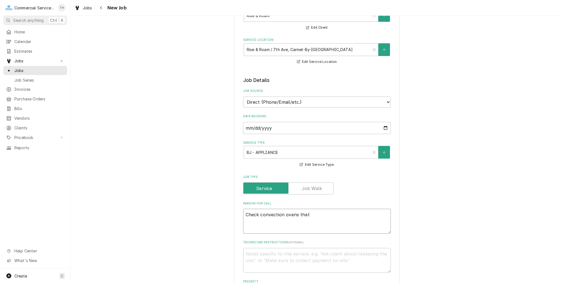
type textarea "x"
type textarea "Check convection ovens that"
type textarea "x"
type textarea "Check convection ovens that h"
type textarea "x"
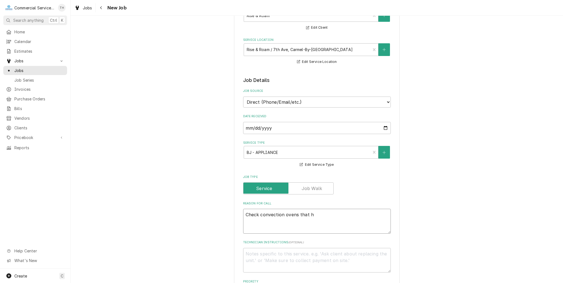
type textarea "Check convection ovens that ha"
type textarea "x"
type textarea "Check convection ovens that hav"
type textarea "x"
type textarea "Check convection ovens that have"
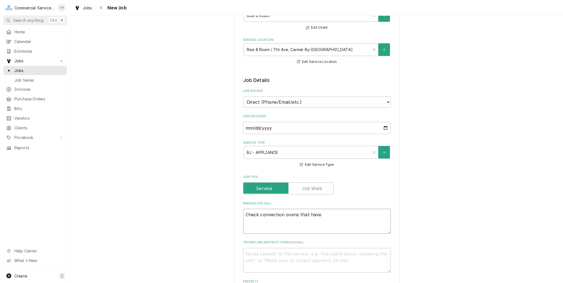
type textarea "x"
type textarea "Check convection ovens that have"
type textarea "x"
type textarea "Check convection ovens that have a"
type textarea "x"
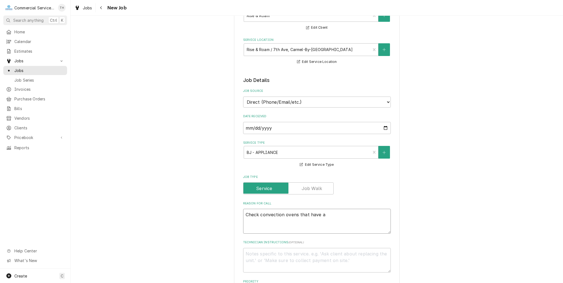
type textarea "Check convection ovens that have an"
type textarea "x"
type textarea "Check convection ovens that have an"
type textarea "x"
type textarea "Check convection ovens that have an e"
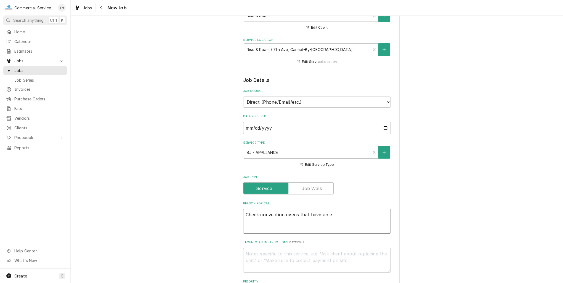
type textarea "x"
type textarea "Check convection ovens that have an er"
type textarea "x"
type textarea "Check convection ovens that have an err"
type textarea "x"
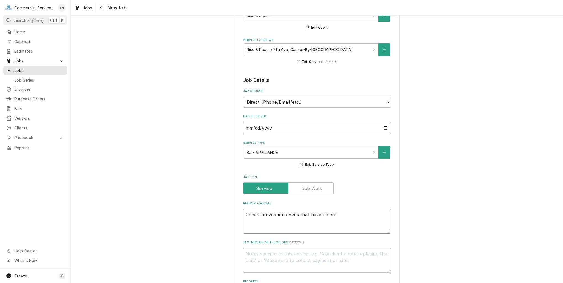
type textarea "Check convection ovens that have an erro"
type textarea "x"
type textarea "Check convection ovens that have an error"
type textarea "x"
type textarea "Check convection ovens that have an error"
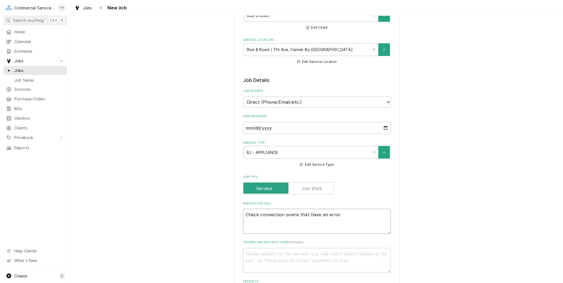
type textarea "x"
type textarea "Check convection ovens that have an error c"
type textarea "x"
type textarea "Check convection ovens that have an error co"
type textarea "x"
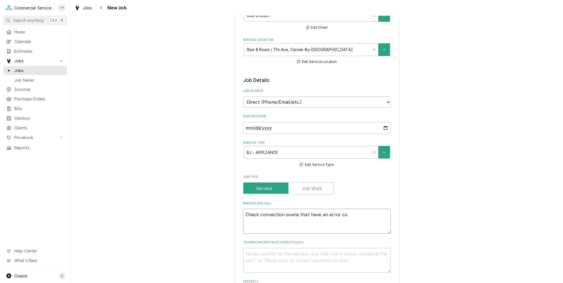
type textarea "Check convection ovens that have an error cod"
type textarea "x"
type textarea "Check convection ovens that have an error code"
type textarea "x"
type textarea "Check convection ovens that have an error code"
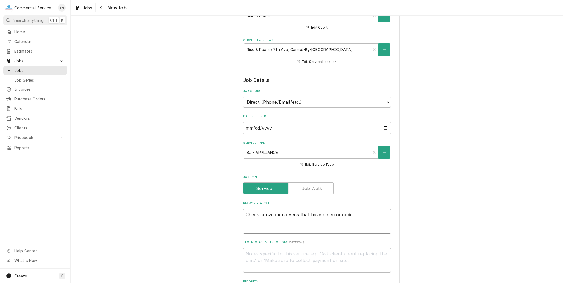
type textarea "x"
type textarea "Check convection ovens that have an error code -"
type textarea "x"
type textarea "Check convection ovens that have an error code -"
type textarea "x"
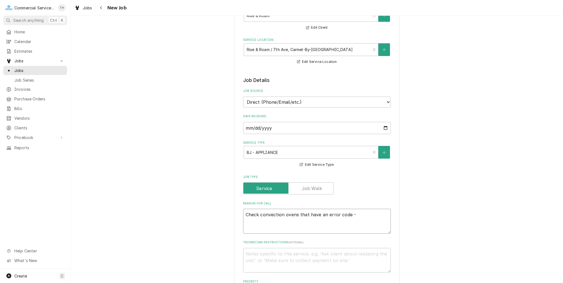
type textarea "Check convection ovens that have an error code - a"
type textarea "x"
type textarea "Check convection ovens that have an error code - an"
type textarea "x"
type textarea "Check convection ovens that have an error code - and"
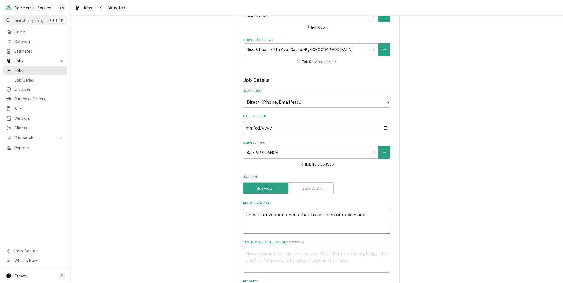
type textarea "x"
type textarea "Check convection ovens that have an error code - and"
type textarea "x"
type textarea "Check convection ovens that have an error code - and c"
type textarea "x"
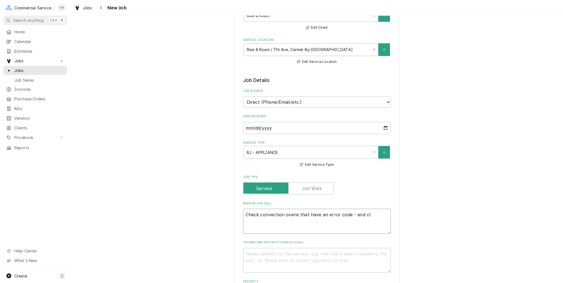
type textarea "Check convection ovens that have an error code - and cle"
type textarea "x"
type textarea "Check convection ovens that have an error code - and clea"
type textarea "x"
type textarea "Check convection ovens that have an error code - and clean"
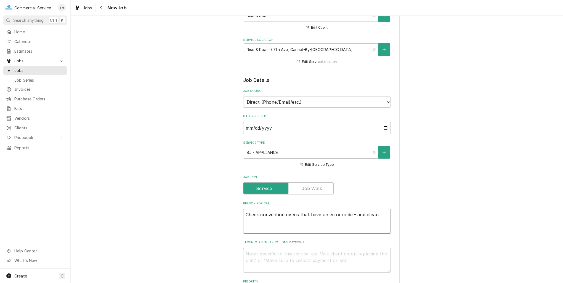
type textarea "x"
type textarea "Check convection ovens that have an error code - and clean"
type textarea "x"
type textarea "Check convection ovens that have an error code - and clean o"
type textarea "x"
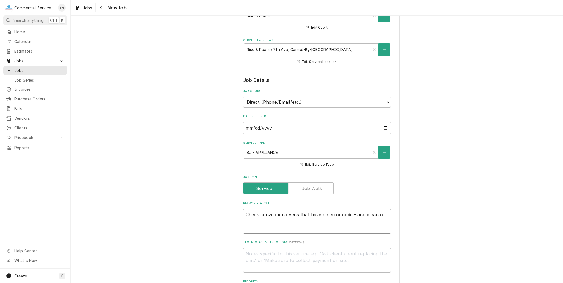
type textarea "Check convection ovens that have an error code - and clean ou"
type textarea "x"
type textarea "Check convection ovens that have an error code - and clean out"
type textarea "x"
type textarea "Check convection ovens that have an error code - and clean out"
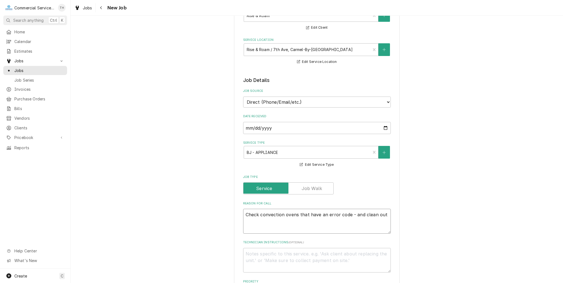
type textarea "x"
type textarea "Check convection ovens that have an error code - and clean out ("
type textarea "x"
type textarea "Check convection ovens that have an error code - and clean out (2"
type textarea "x"
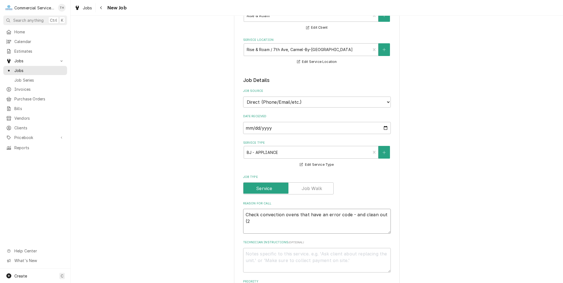
type textarea "Check convection ovens that have an error code - and clean out (2)"
type textarea "x"
type textarea "Check convection ovens that have an error code - and clean out (2)"
type textarea "x"
type textarea "Check convection ovens that have an error code - and clean out (2) o"
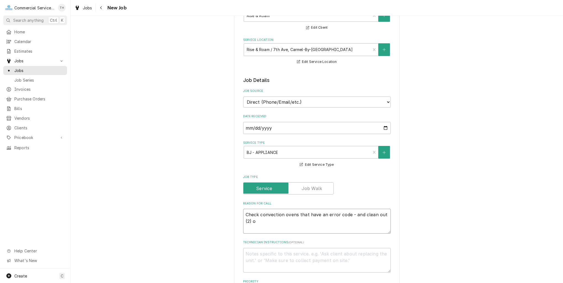
type textarea "x"
type textarea "Check convection ovens that have an error code - and clean out (2) ov"
type textarea "x"
type textarea "Check convection ovens that have an error code - and clean out (2) ove"
type textarea "x"
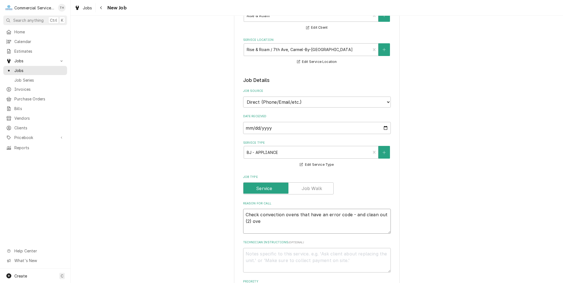
type textarea "Check convection ovens that have an error code - and clean out (2) oven"
type textarea "x"
type textarea "Check convection ovens that have an error code - and clean out (2) ovens"
type textarea "x"
type textarea "Check convection ovens that have an error code - and clean out (2) ovens"
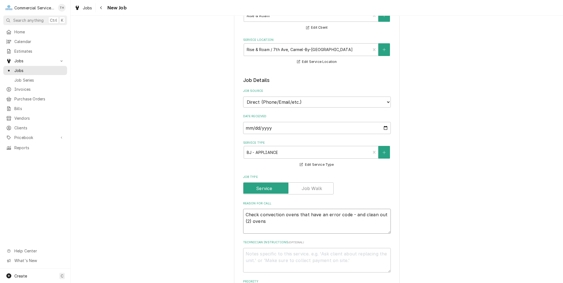
type textarea "x"
type textarea "Check convection ovens that have an error code - and clean out (2) ovens o"
type textarea "x"
type textarea "Check convection ovens that have an error code - and clean out (2) ovens of"
type textarea "x"
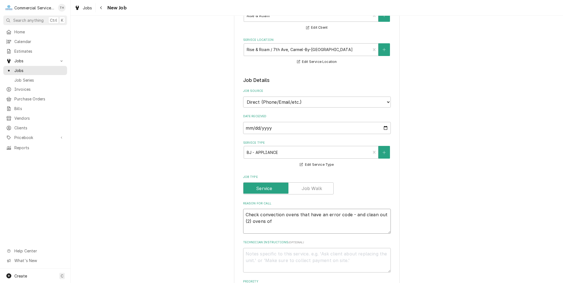
type textarea "Check convection ovens that have an error code - and clean out (2) ovens of"
type textarea "x"
type textarea "Check convection ovens that have an error code - and clean out (2) ovens of f"
type textarea "x"
type textarea "Check convection ovens that have an error code - and clean out (2) ovens of fl"
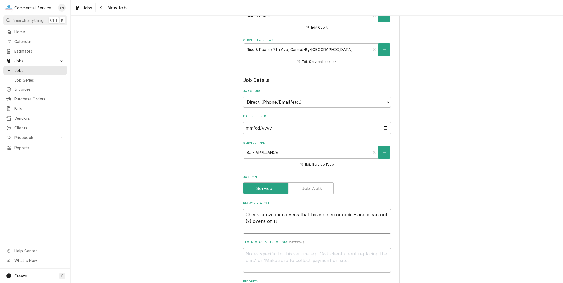
type textarea "x"
type textarea "Check convection ovens that have an error code - and clean out (2) ovens of flo"
type textarea "x"
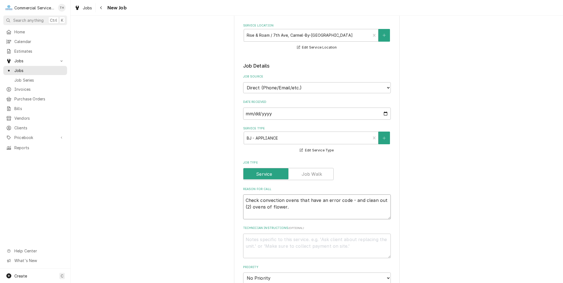
scroll to position [110, 0]
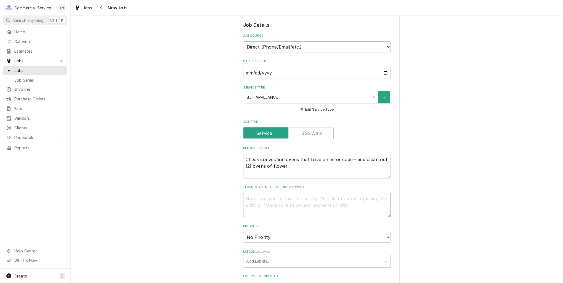
click at [279, 195] on textarea "Technician Instructions ( optional )" at bounding box center [317, 205] width 148 height 25
click at [280, 238] on select "No Priority Urgent High Medium Low" at bounding box center [317, 237] width 148 height 11
click at [243, 232] on select "No Priority Urgent High Medium Low" at bounding box center [317, 237] width 148 height 11
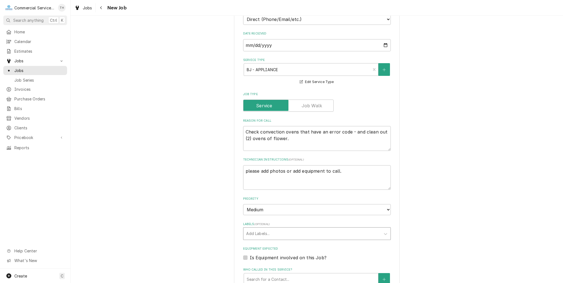
click at [285, 231] on div "Labels" at bounding box center [312, 234] width 132 height 10
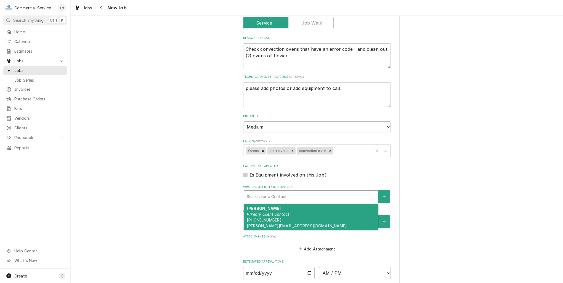
click at [277, 195] on div "Who called in this service?" at bounding box center [311, 197] width 129 height 10
click at [280, 212] on em "Primary Client Contact" at bounding box center [268, 214] width 42 height 5
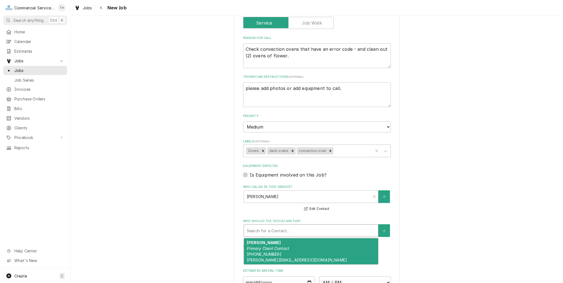
click at [279, 225] on div "Search for a Contact..." at bounding box center [311, 231] width 134 height 12
click at [330, 227] on div "Who should the tech(s) ask for?" at bounding box center [311, 231] width 129 height 10
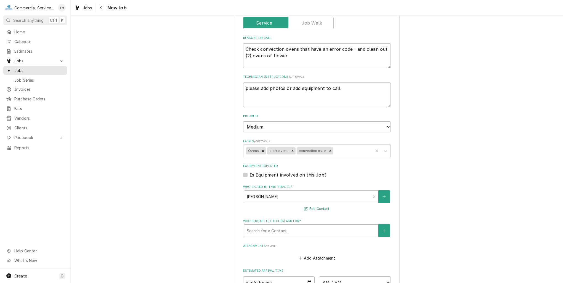
click at [314, 206] on button "Edit Contact" at bounding box center [316, 209] width 27 height 7
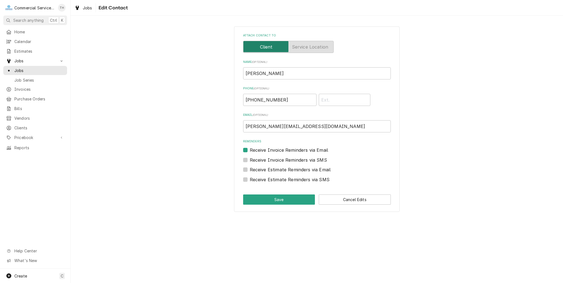
click at [250, 150] on label "Receive Invoice Reminders via Email" at bounding box center [289, 150] width 79 height 7
click at [250, 150] on input "Reminders" at bounding box center [324, 153] width 148 height 12
click at [347, 200] on button "Cancel Edits" at bounding box center [355, 200] width 72 height 10
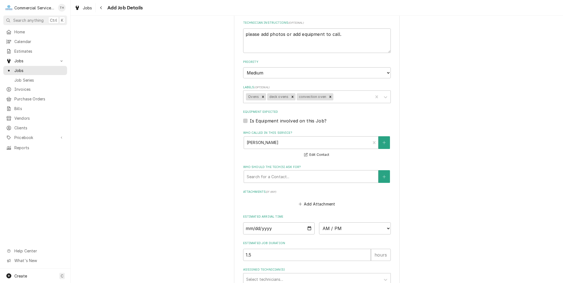
scroll to position [276, 0]
click at [379, 142] on button "Who called in this service?" at bounding box center [384, 141] width 12 height 13
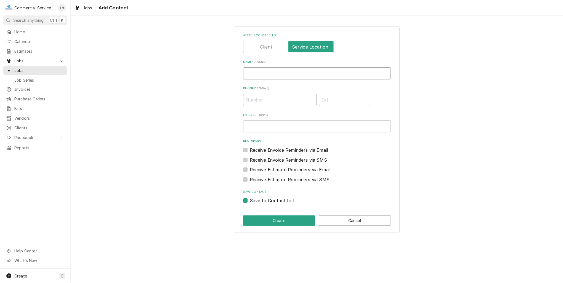
click at [283, 75] on input "Name ( optional )" at bounding box center [317, 73] width 148 height 12
click at [331, 75] on input "Jessica" at bounding box center [317, 73] width 148 height 12
click at [281, 102] on input "Phone ( optional )" at bounding box center [279, 100] width 73 height 12
click at [295, 219] on button "Create" at bounding box center [279, 221] width 72 height 10
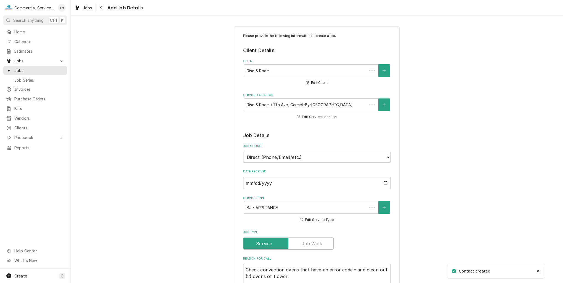
scroll to position [276, 0]
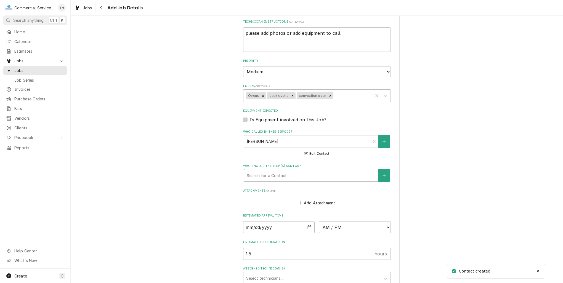
click at [312, 173] on div "Who should the tech(s) ask for?" at bounding box center [311, 176] width 129 height 10
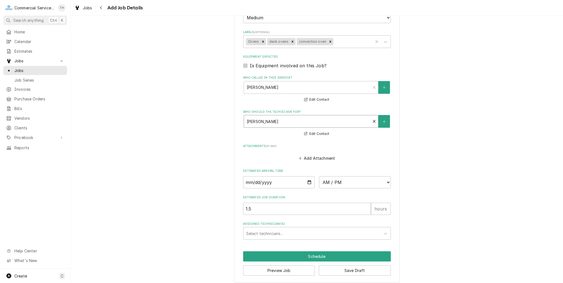
scroll to position [331, 0]
click at [307, 179] on input "Date" at bounding box center [279, 181] width 72 height 12
click at [337, 182] on select "AM / PM 6:00 AM 6:15 AM 6:30 AM 6:45 AM 7:00 AM 7:15 AM 7:30 AM 7:45 AM 8:00 AM…" at bounding box center [355, 181] width 72 height 12
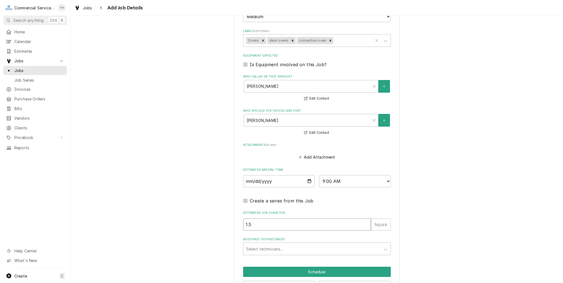
click at [271, 224] on input "1.5" at bounding box center [307, 225] width 128 height 12
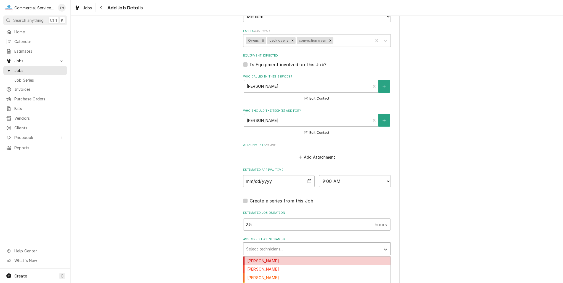
click at [266, 250] on div "Assigned Technician(s)" at bounding box center [312, 249] width 132 height 10
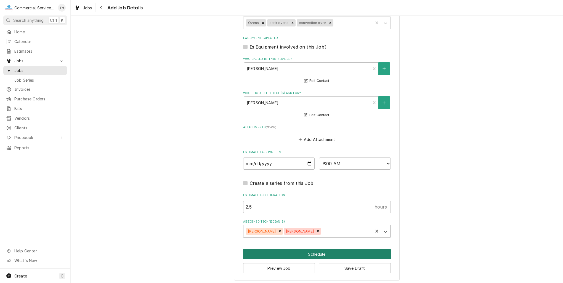
click at [326, 250] on button "Schedule" at bounding box center [317, 254] width 148 height 10
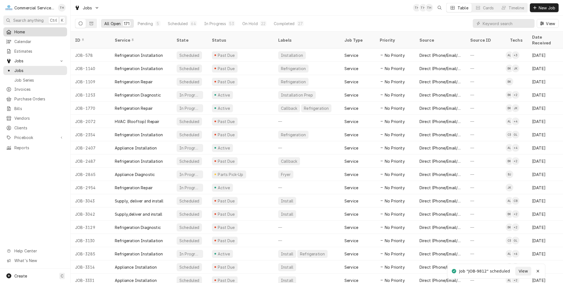
click at [34, 29] on span "Home" at bounding box center [39, 32] width 50 height 6
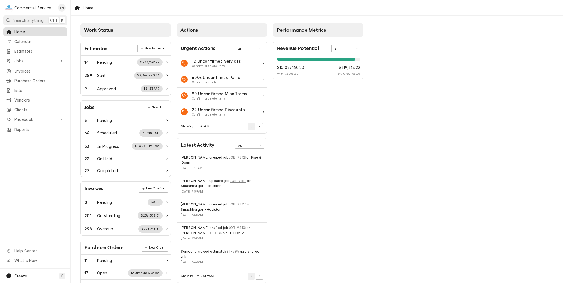
click at [21, 30] on span "Home" at bounding box center [39, 32] width 50 height 6
click at [24, 41] on span "Calendar" at bounding box center [39, 42] width 50 height 6
